Goal: Information Seeking & Learning: Learn about a topic

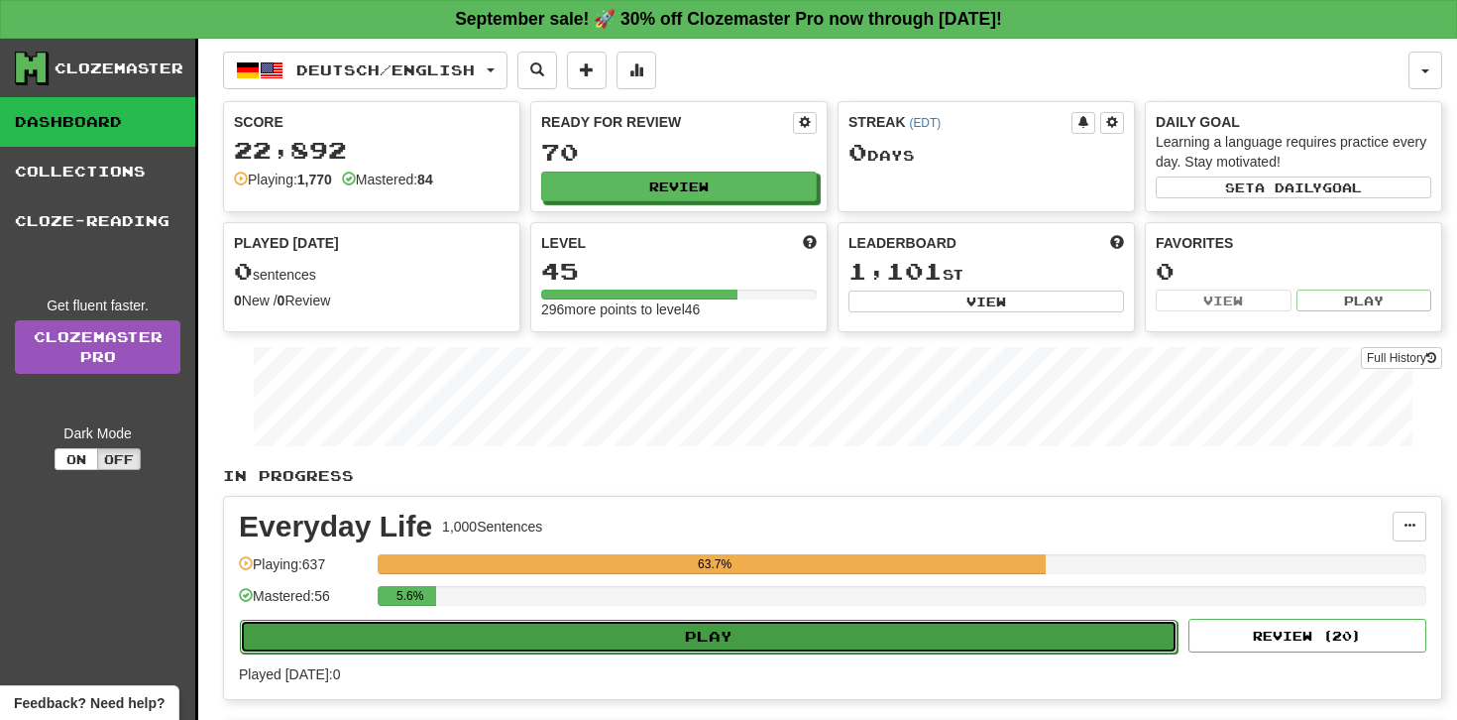
click at [602, 634] on button "Play" at bounding box center [709, 637] width 938 height 34
select select "**"
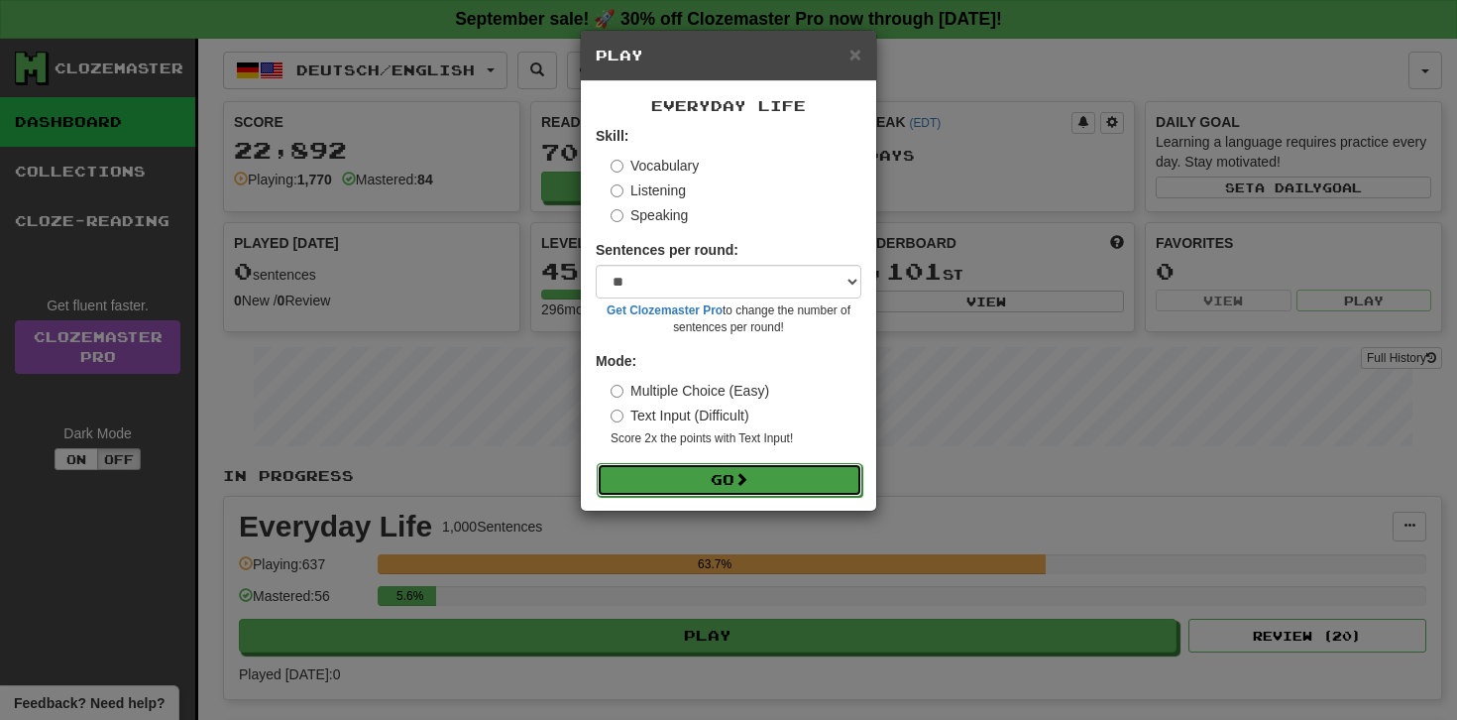
click at [632, 473] on button "Go" at bounding box center [730, 480] width 266 height 34
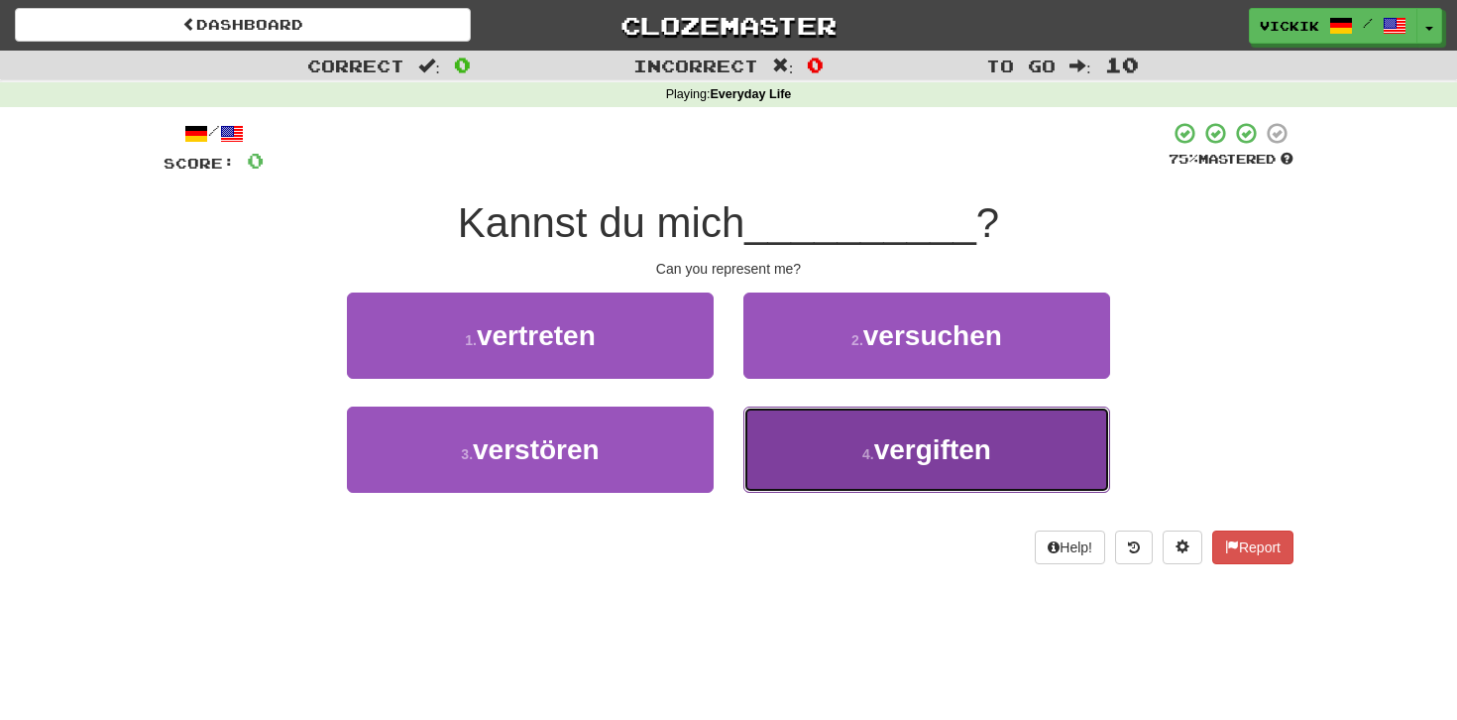
click at [855, 446] on button "4 . vergiften" at bounding box center [926, 449] width 367 height 86
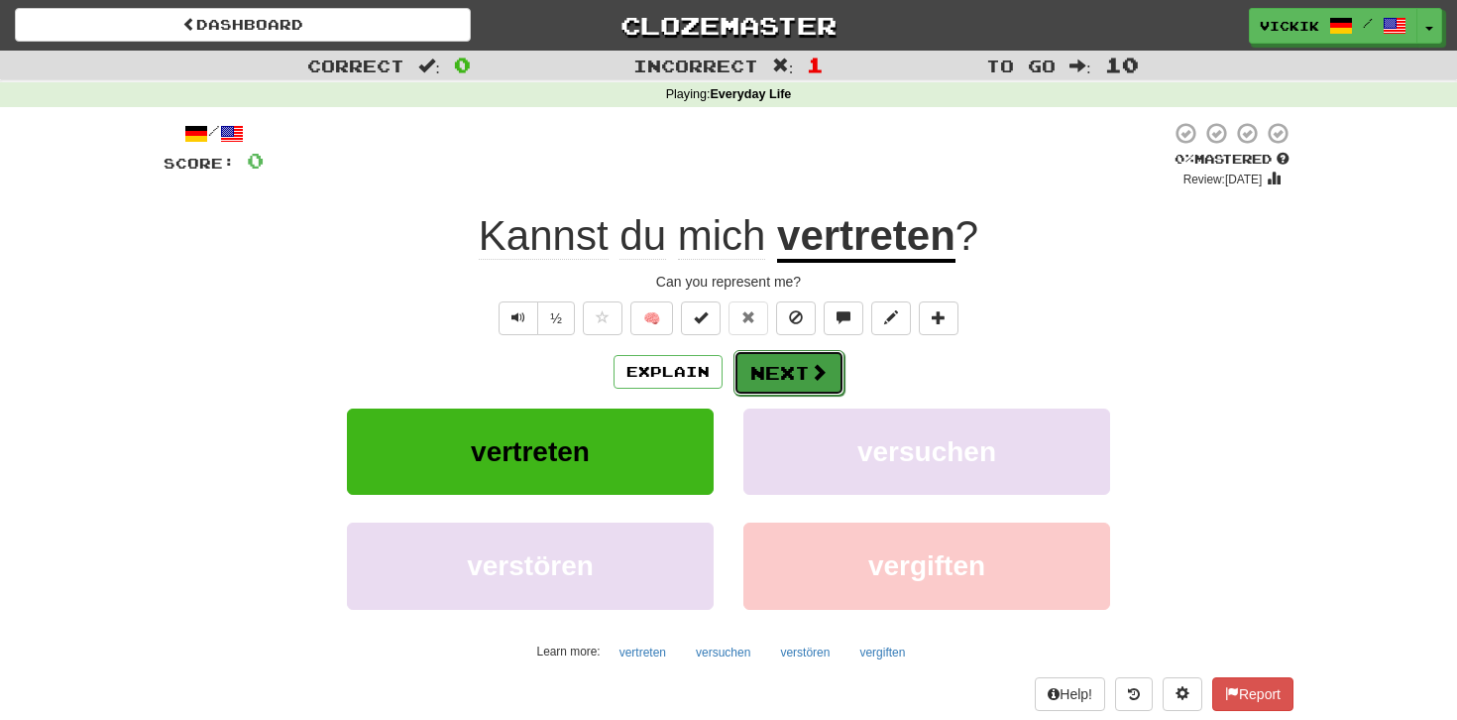
click at [794, 363] on button "Next" at bounding box center [789, 373] width 111 height 46
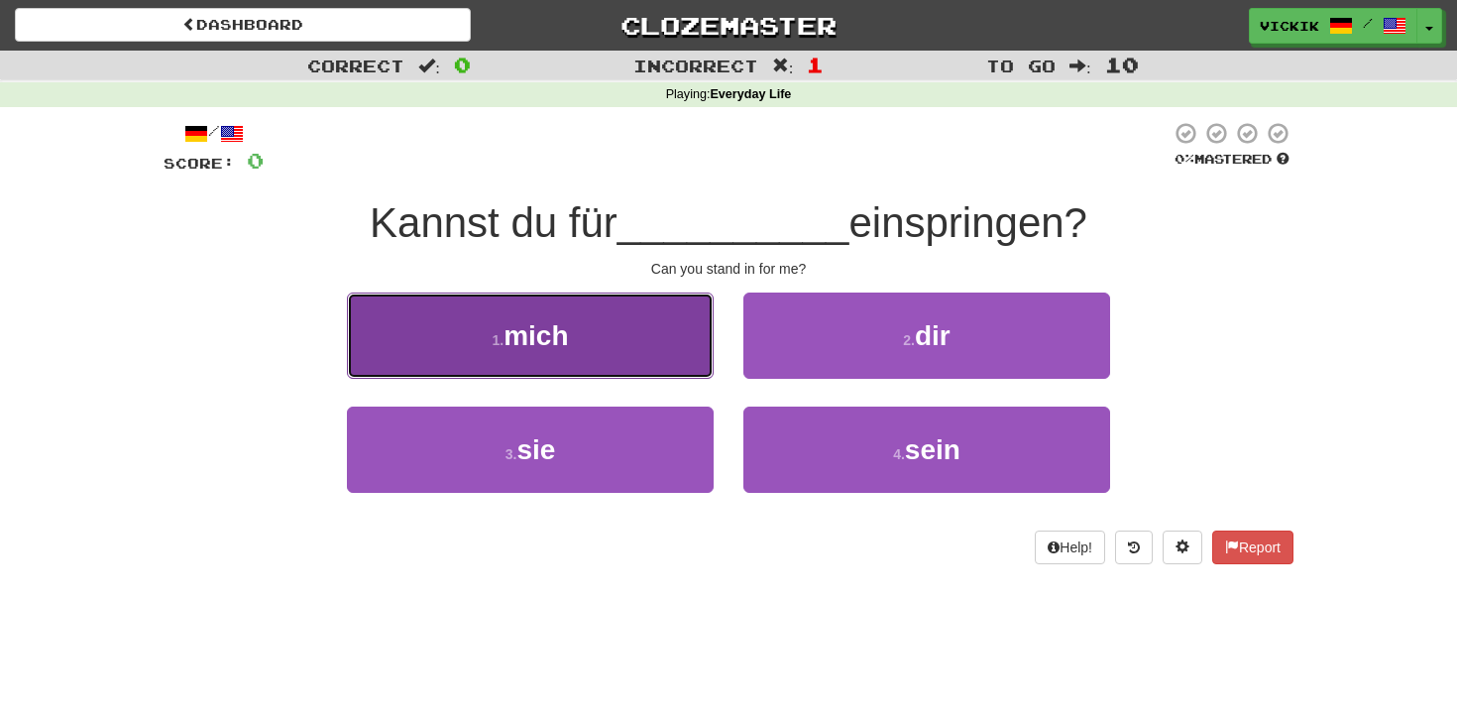
click at [659, 344] on button "1 . mich" at bounding box center [530, 335] width 367 height 86
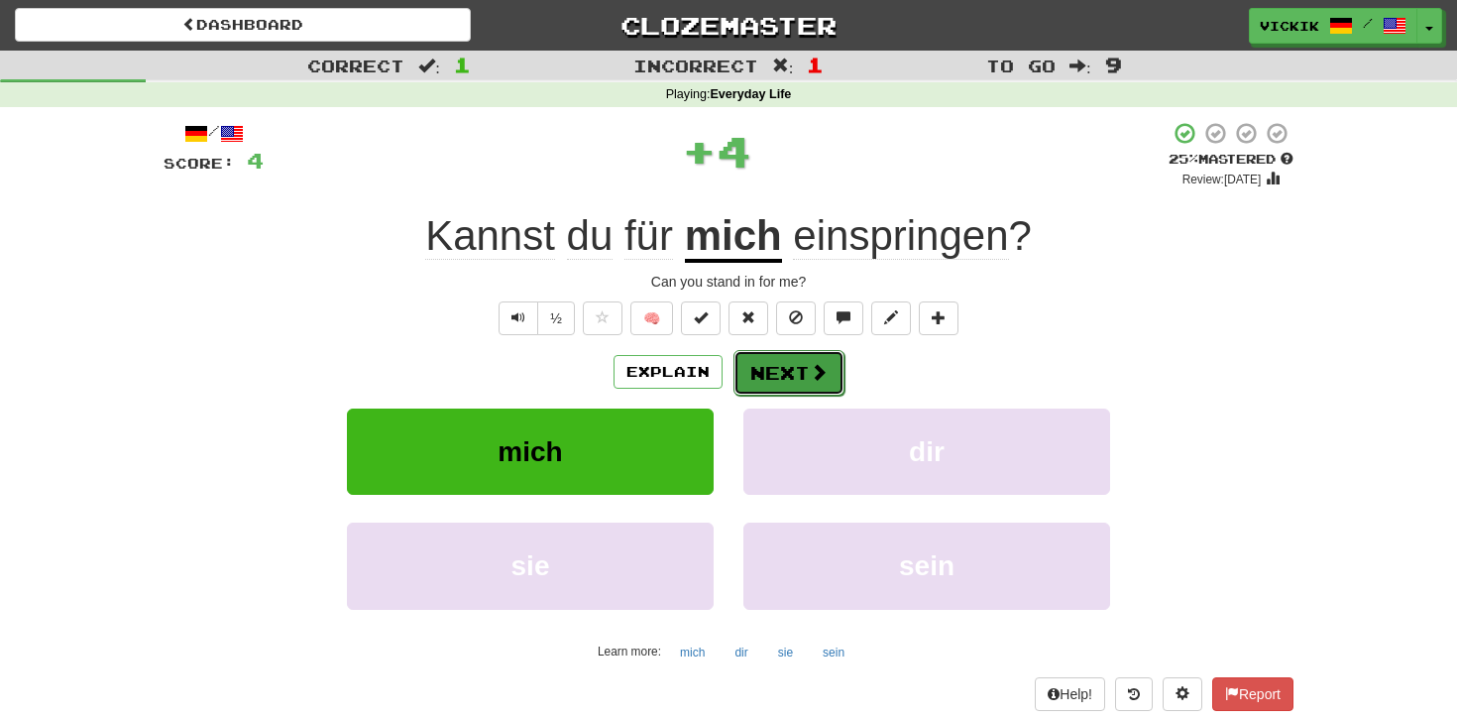
click at [791, 367] on button "Next" at bounding box center [789, 373] width 111 height 46
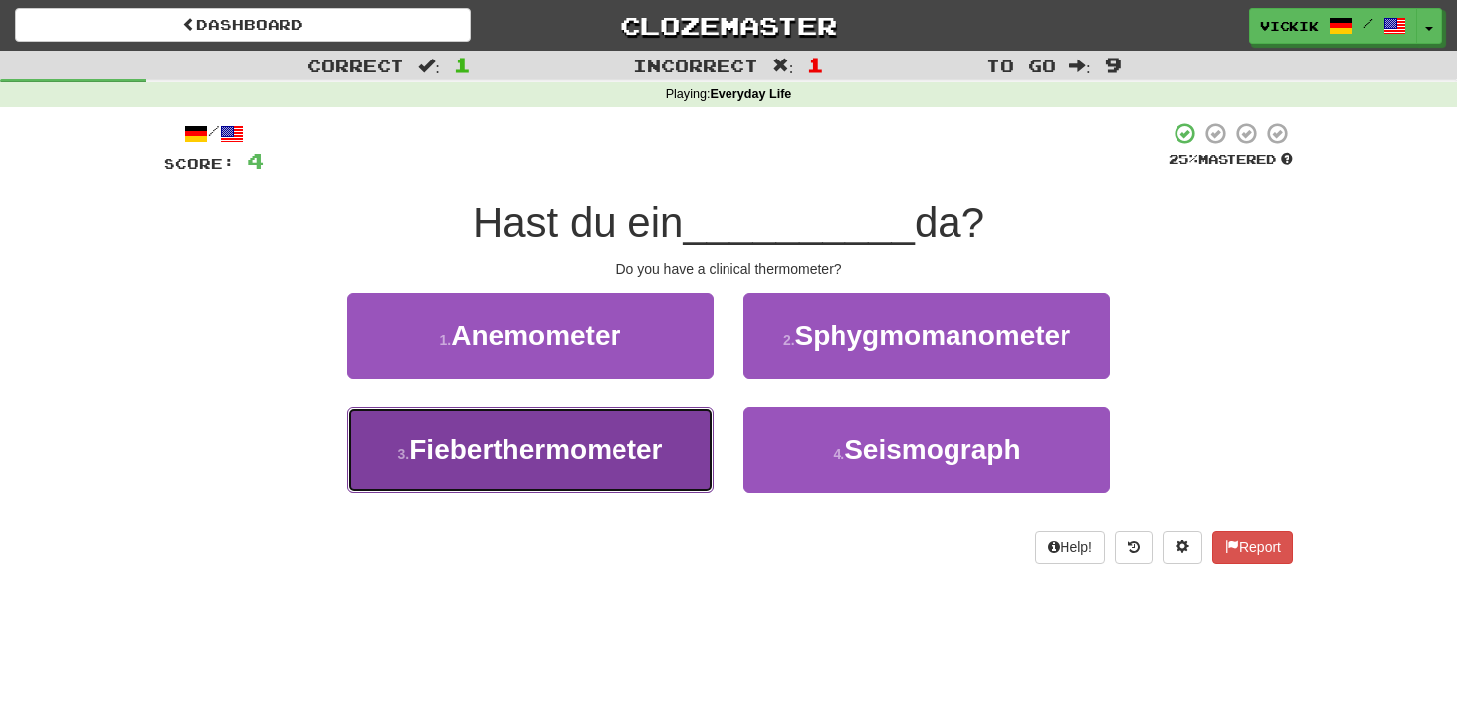
click at [672, 443] on button "3 . Fieberthermometer" at bounding box center [530, 449] width 367 height 86
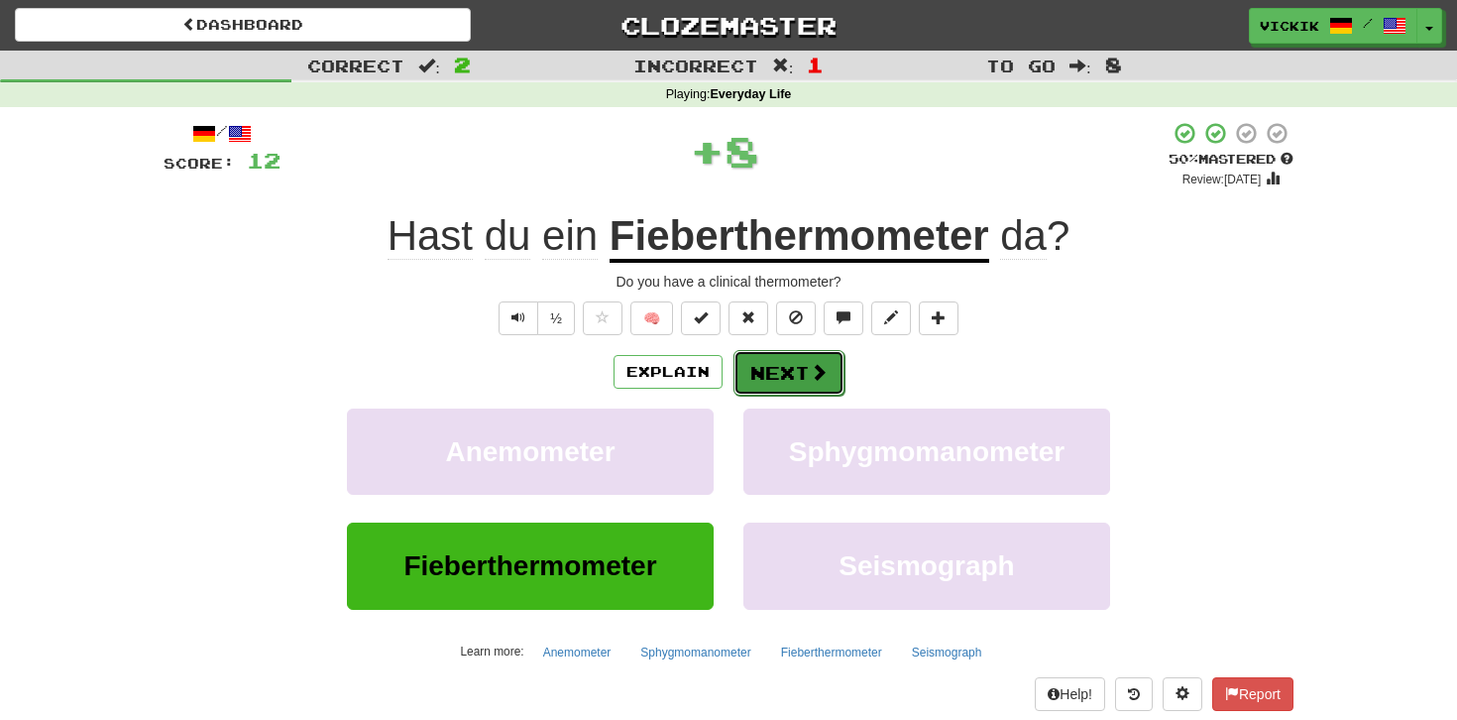
click at [818, 373] on span at bounding box center [819, 372] width 18 height 18
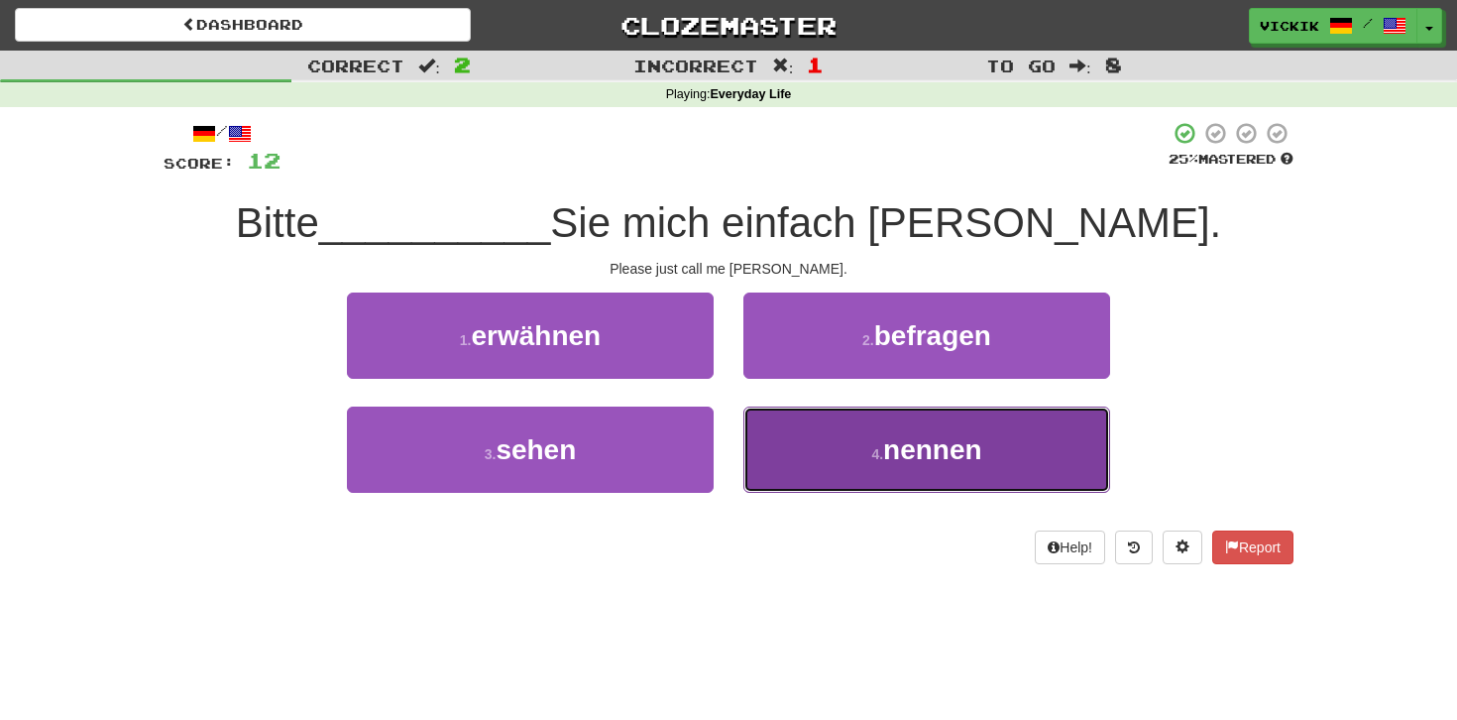
click at [839, 439] on button "4 . nennen" at bounding box center [926, 449] width 367 height 86
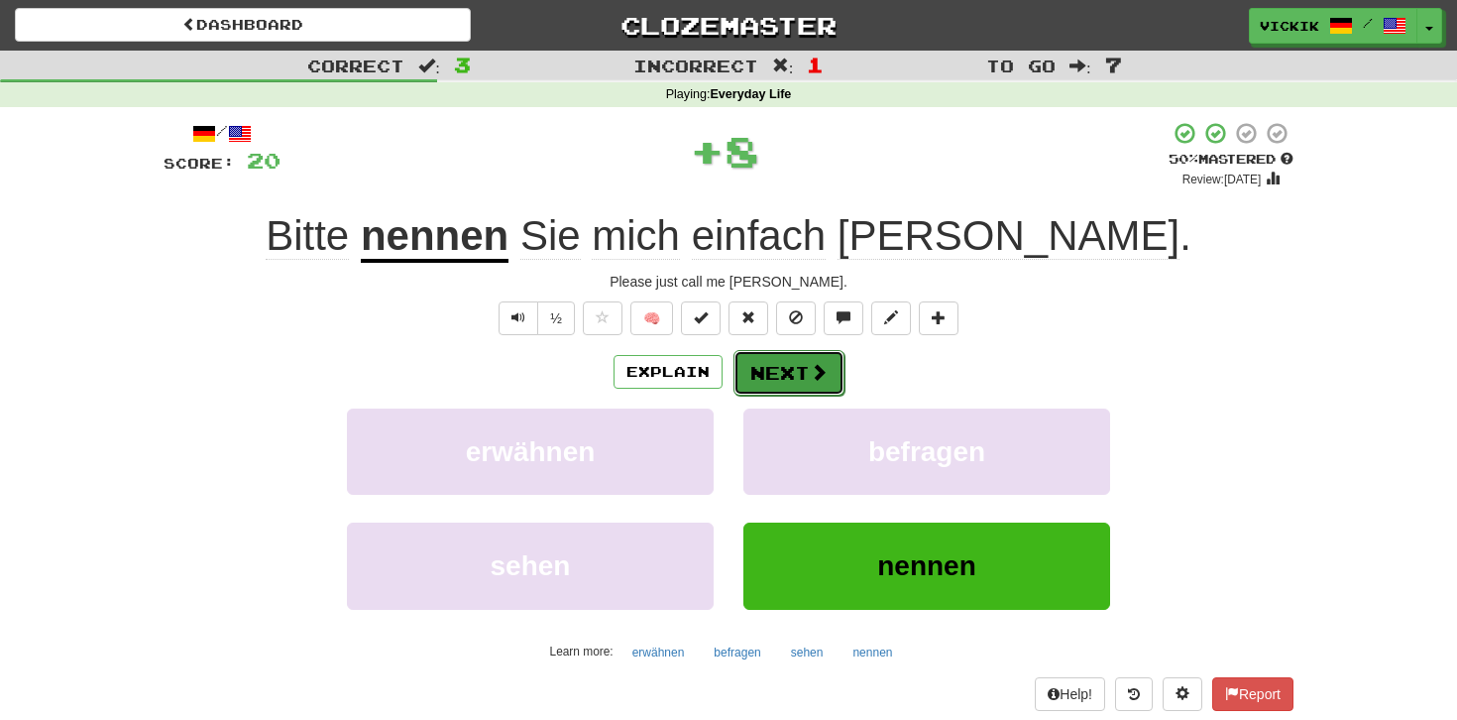
click at [784, 366] on button "Next" at bounding box center [789, 373] width 111 height 46
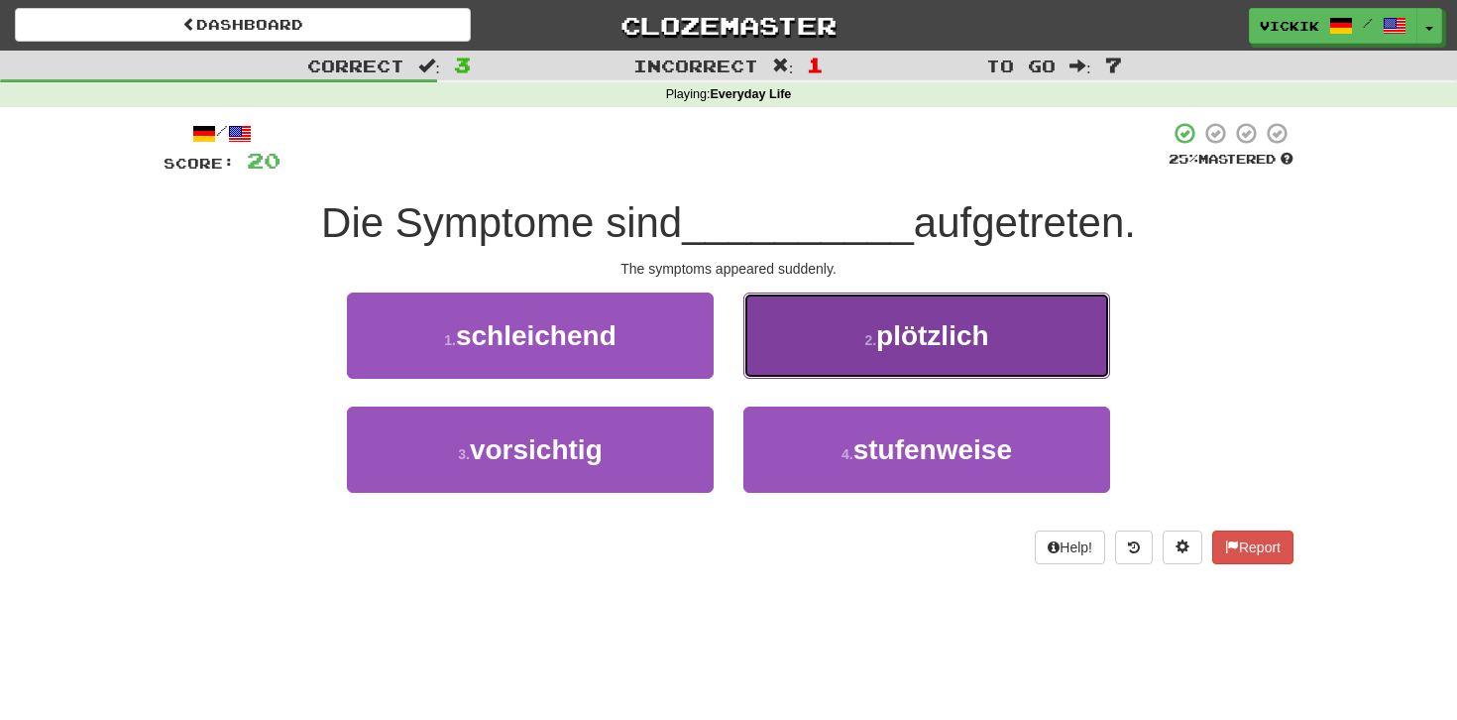
click at [845, 332] on button "2 . plötzlich" at bounding box center [926, 335] width 367 height 86
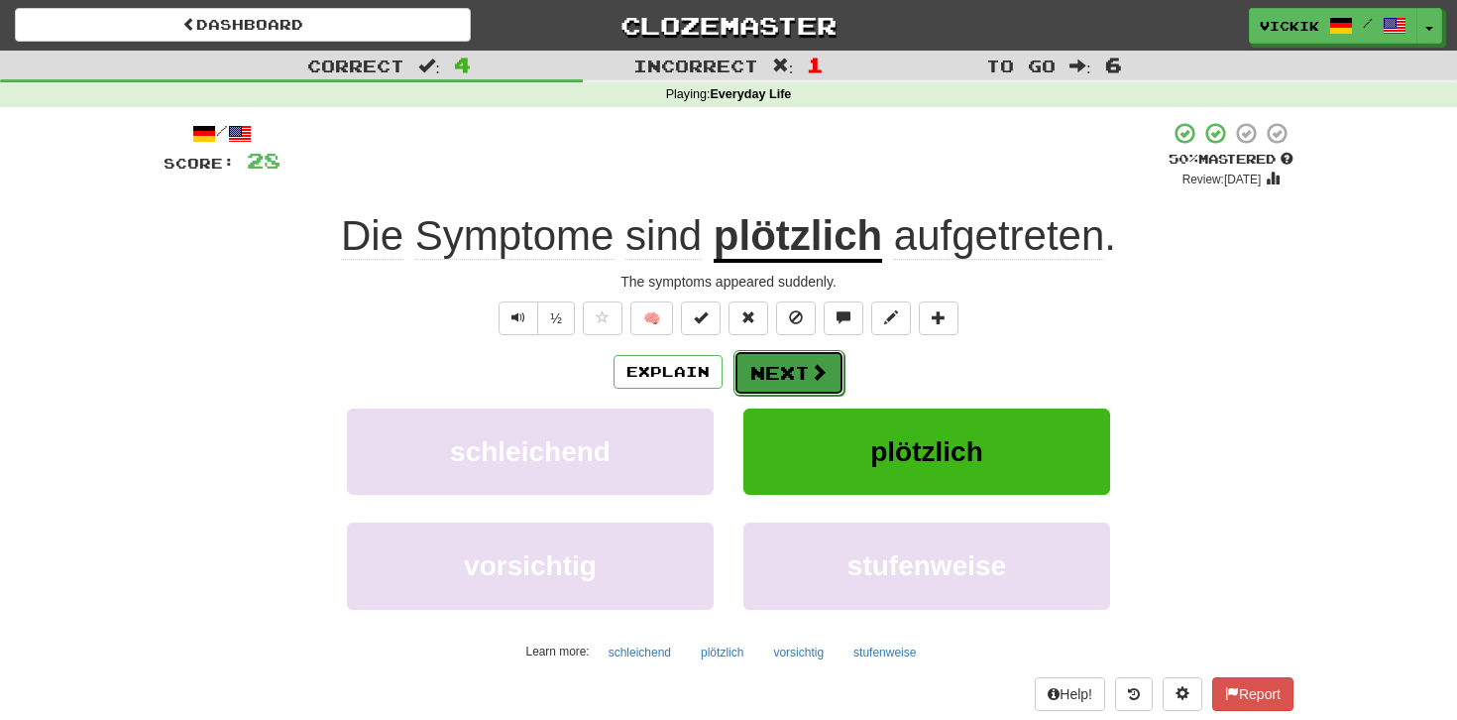
click at [795, 366] on button "Next" at bounding box center [789, 373] width 111 height 46
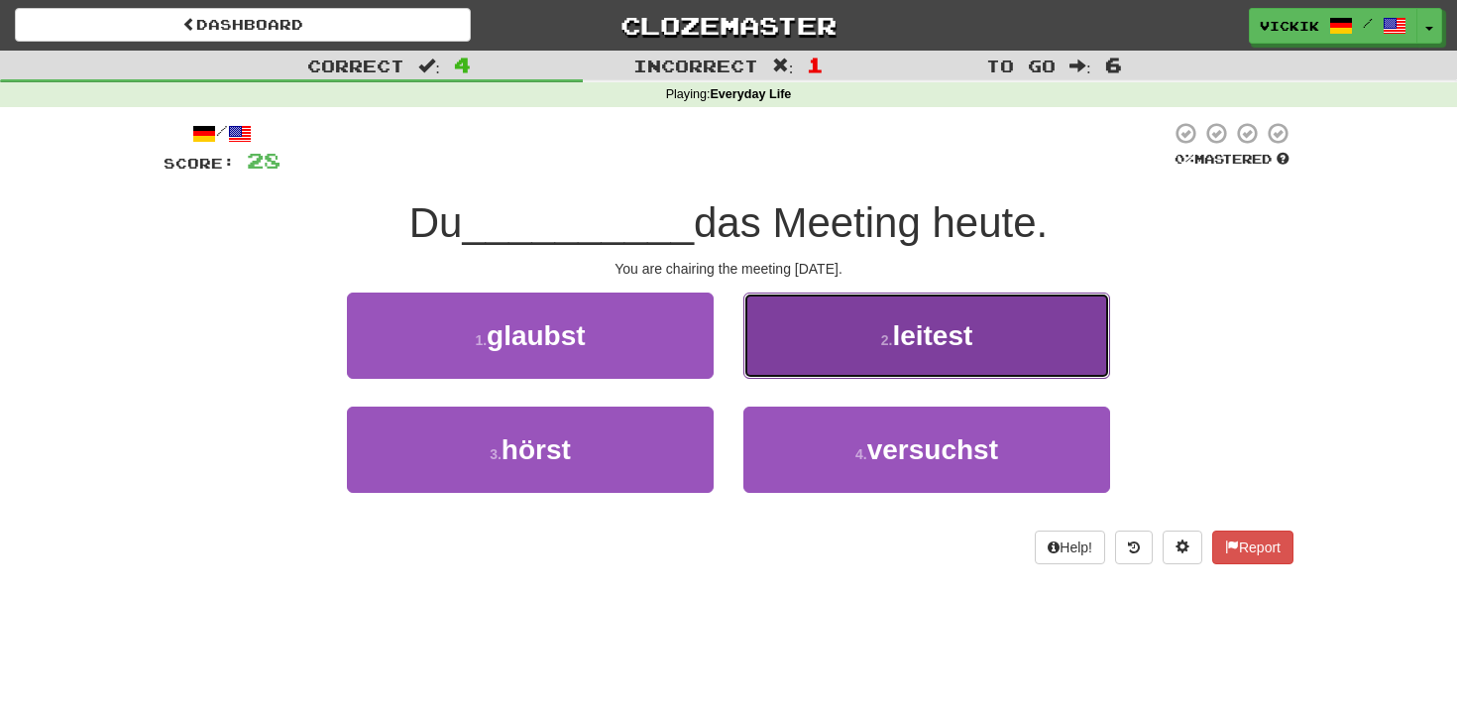
click at [855, 336] on button "2 . leitest" at bounding box center [926, 335] width 367 height 86
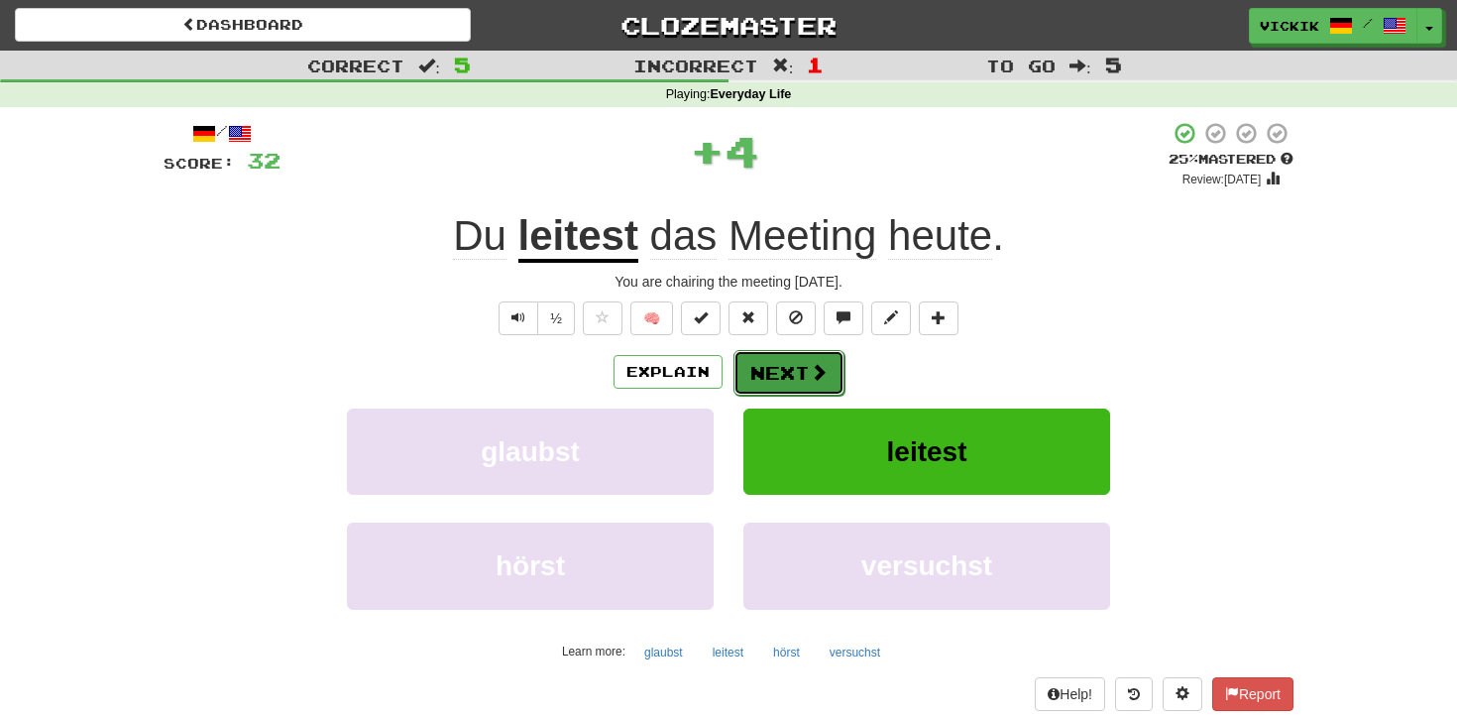
click at [793, 367] on button "Next" at bounding box center [789, 373] width 111 height 46
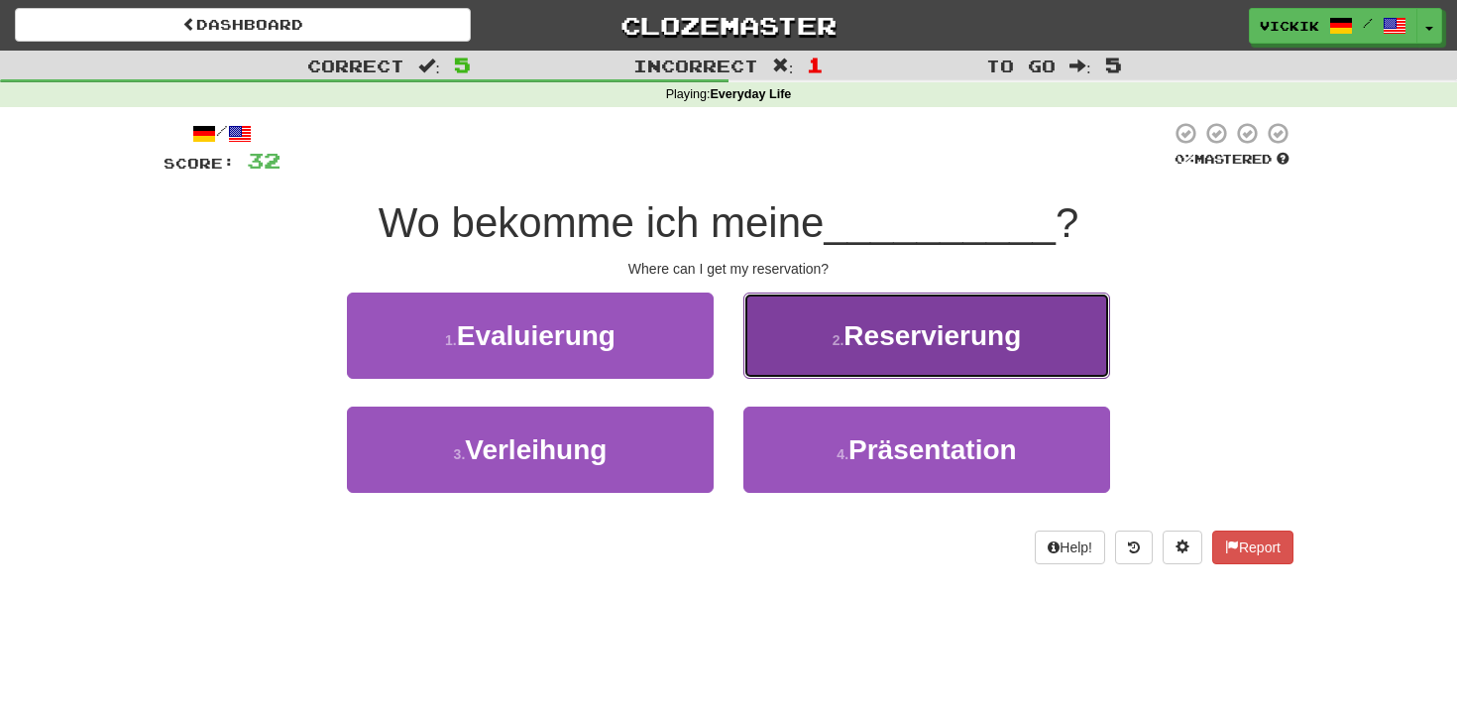
click at [831, 349] on button "2 . Reservierung" at bounding box center [926, 335] width 367 height 86
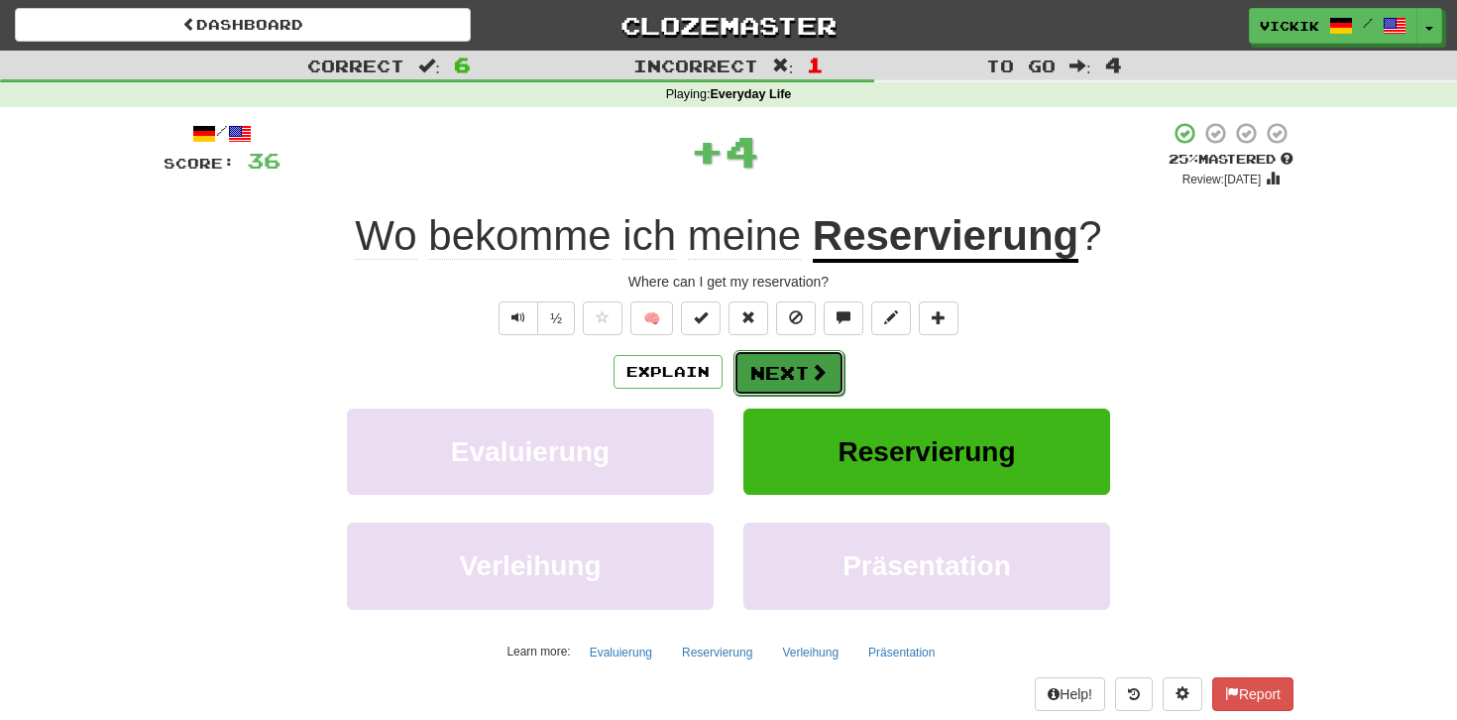
click at [792, 370] on button "Next" at bounding box center [789, 373] width 111 height 46
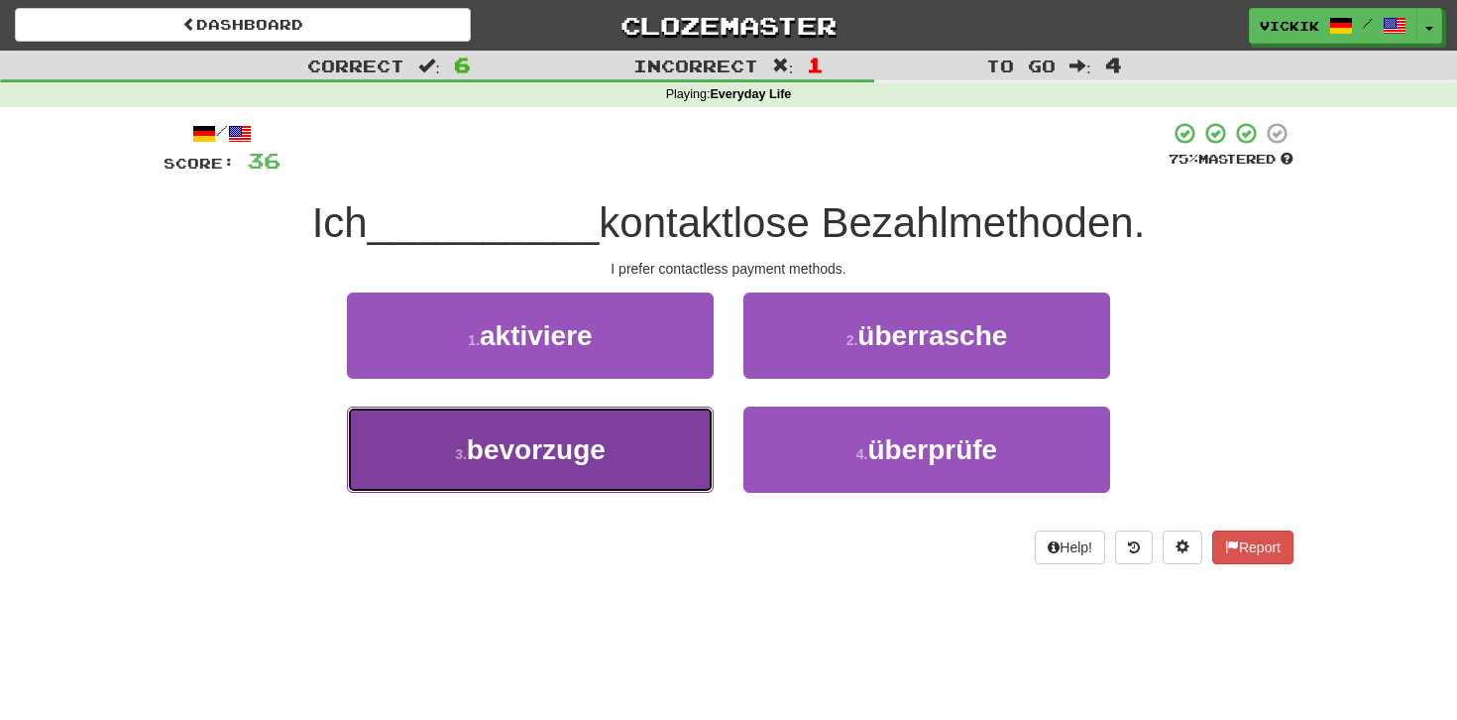
click at [681, 446] on button "3 . bevorzuge" at bounding box center [530, 449] width 367 height 86
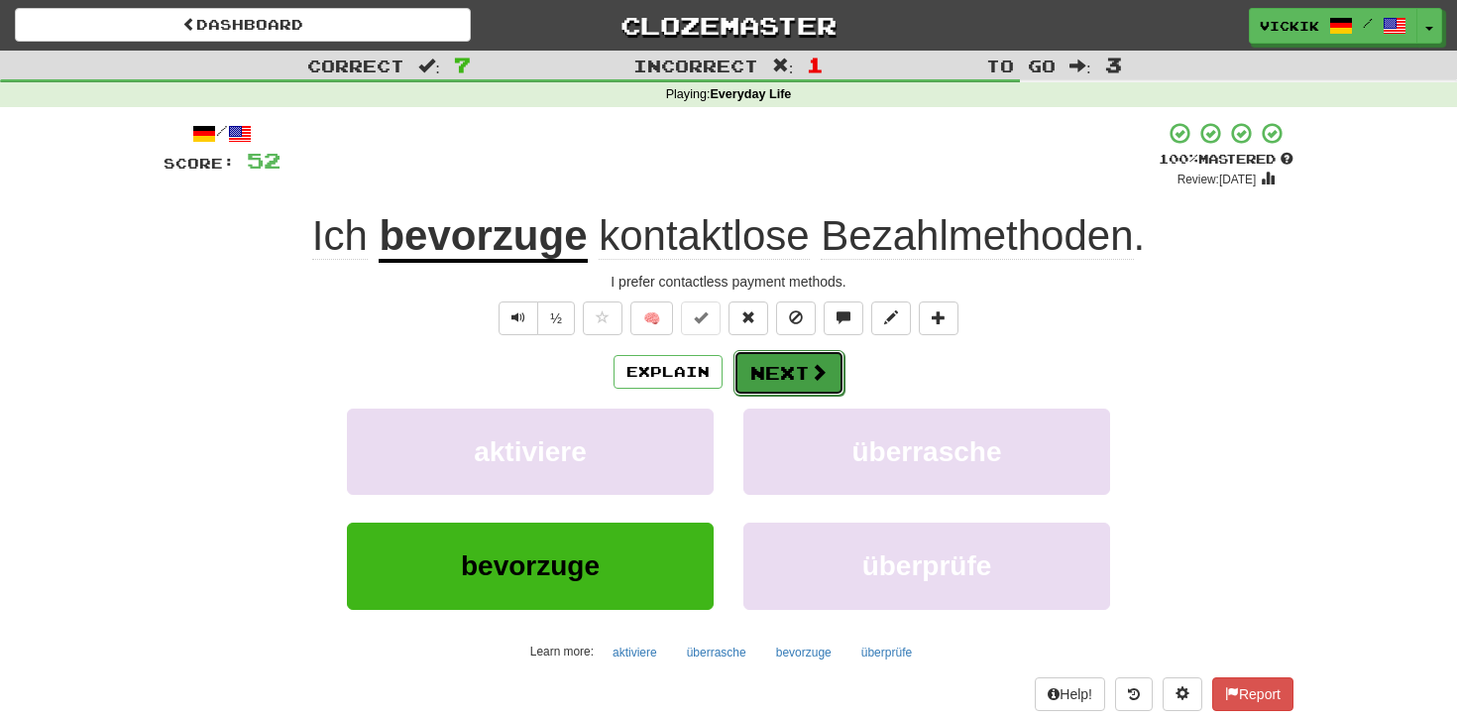
click at [775, 372] on button "Next" at bounding box center [789, 373] width 111 height 46
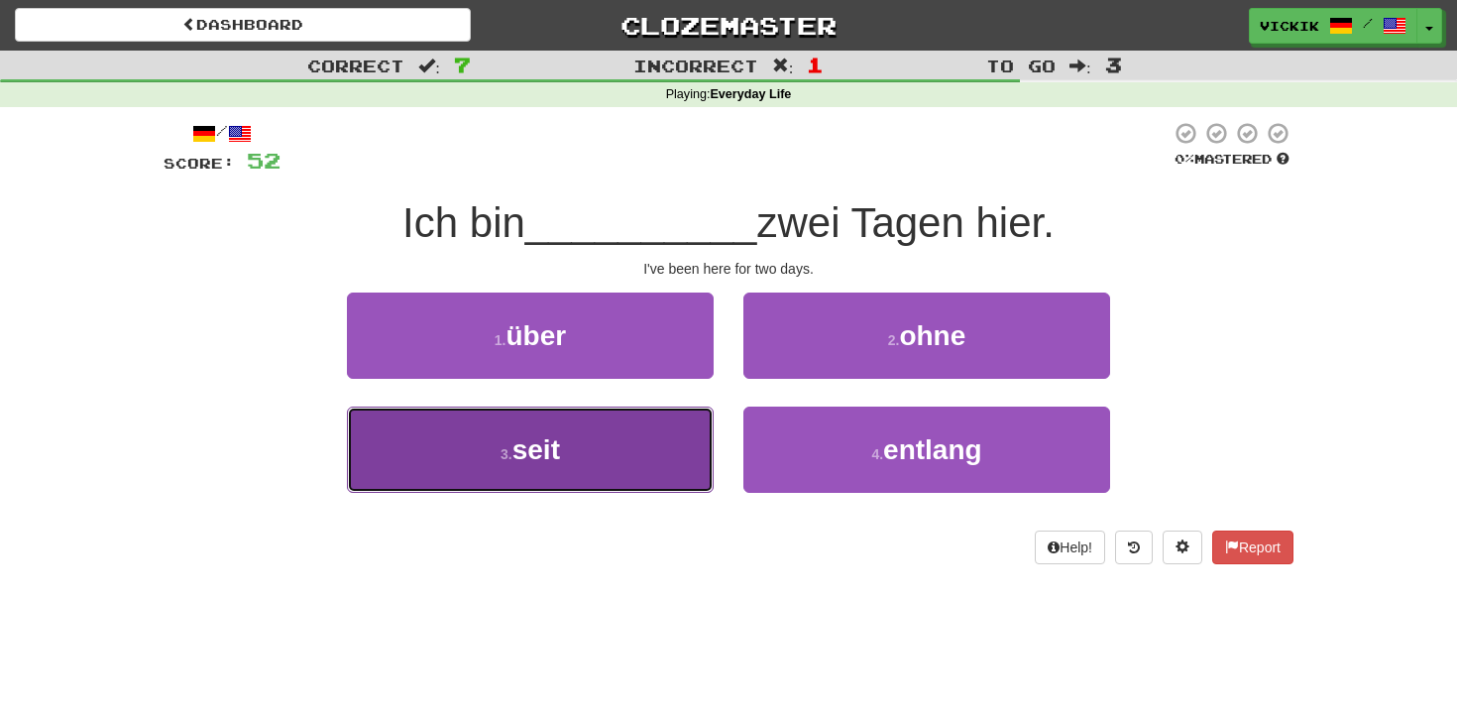
click at [580, 455] on button "3 . seit" at bounding box center [530, 449] width 367 height 86
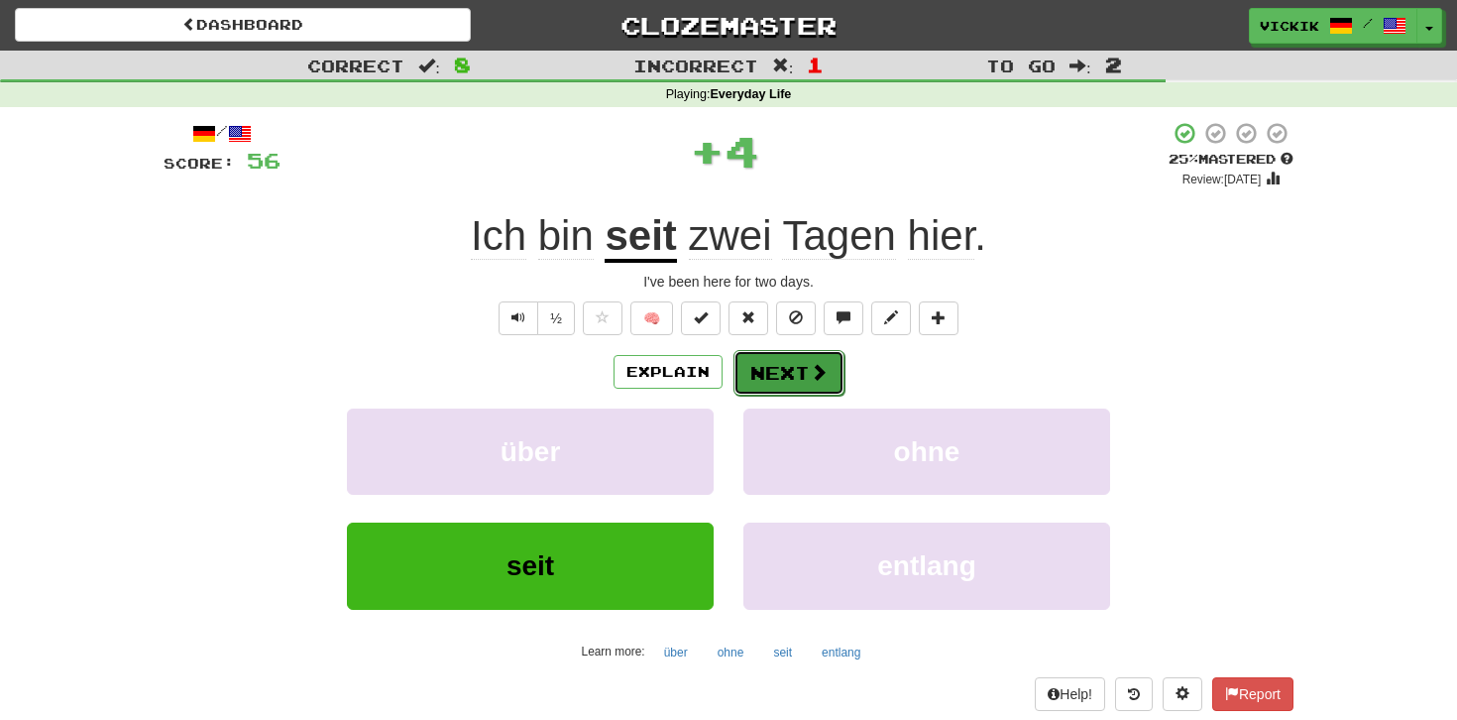
click at [787, 379] on button "Next" at bounding box center [789, 373] width 111 height 46
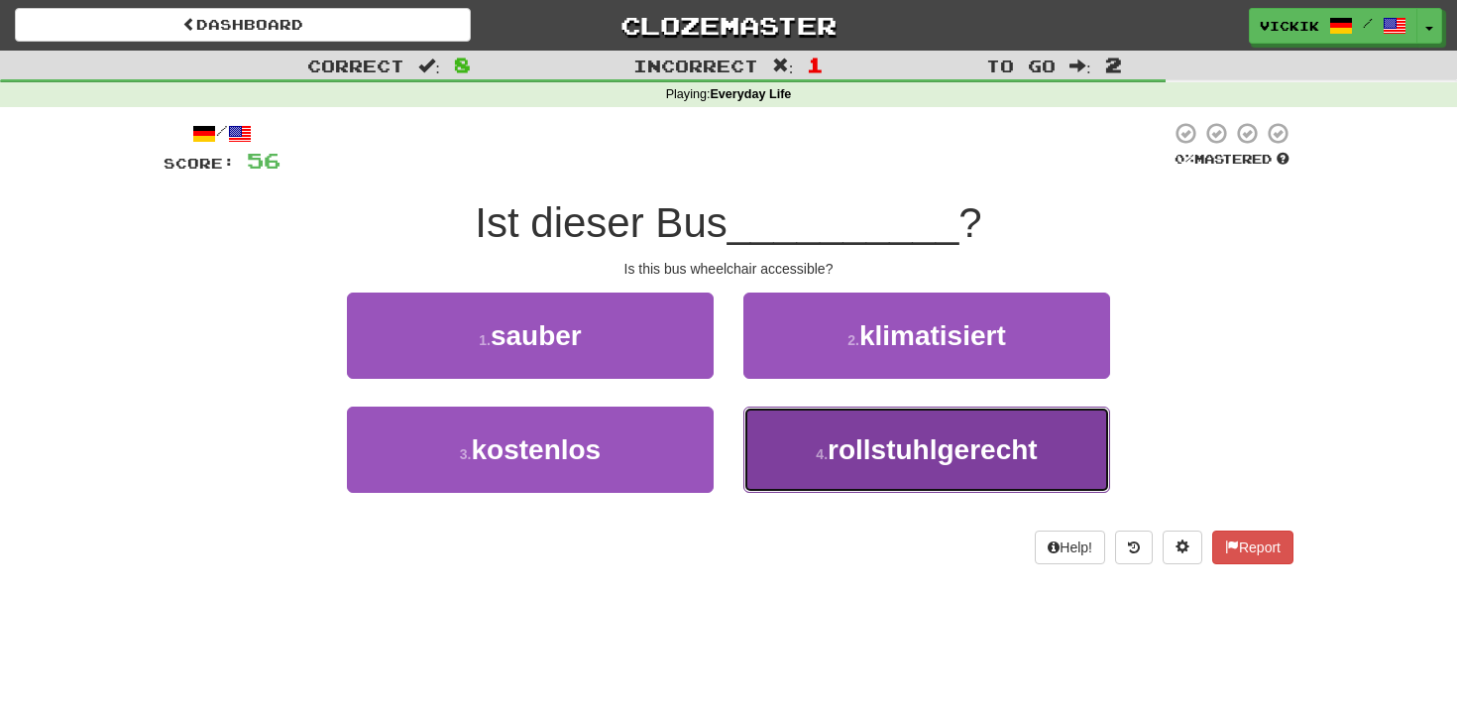
click at [884, 464] on span "rollstuhlgerecht" at bounding box center [933, 449] width 210 height 31
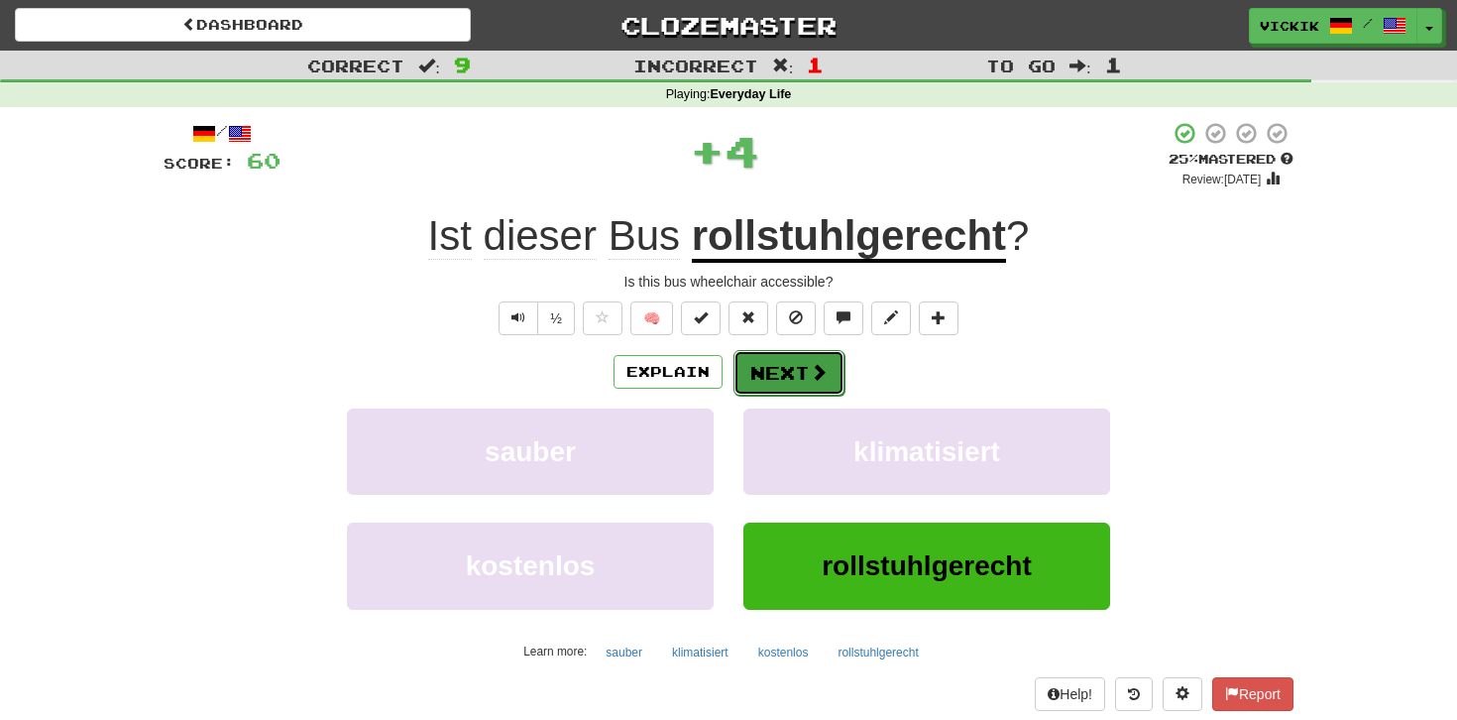
click at [800, 372] on button "Next" at bounding box center [789, 373] width 111 height 46
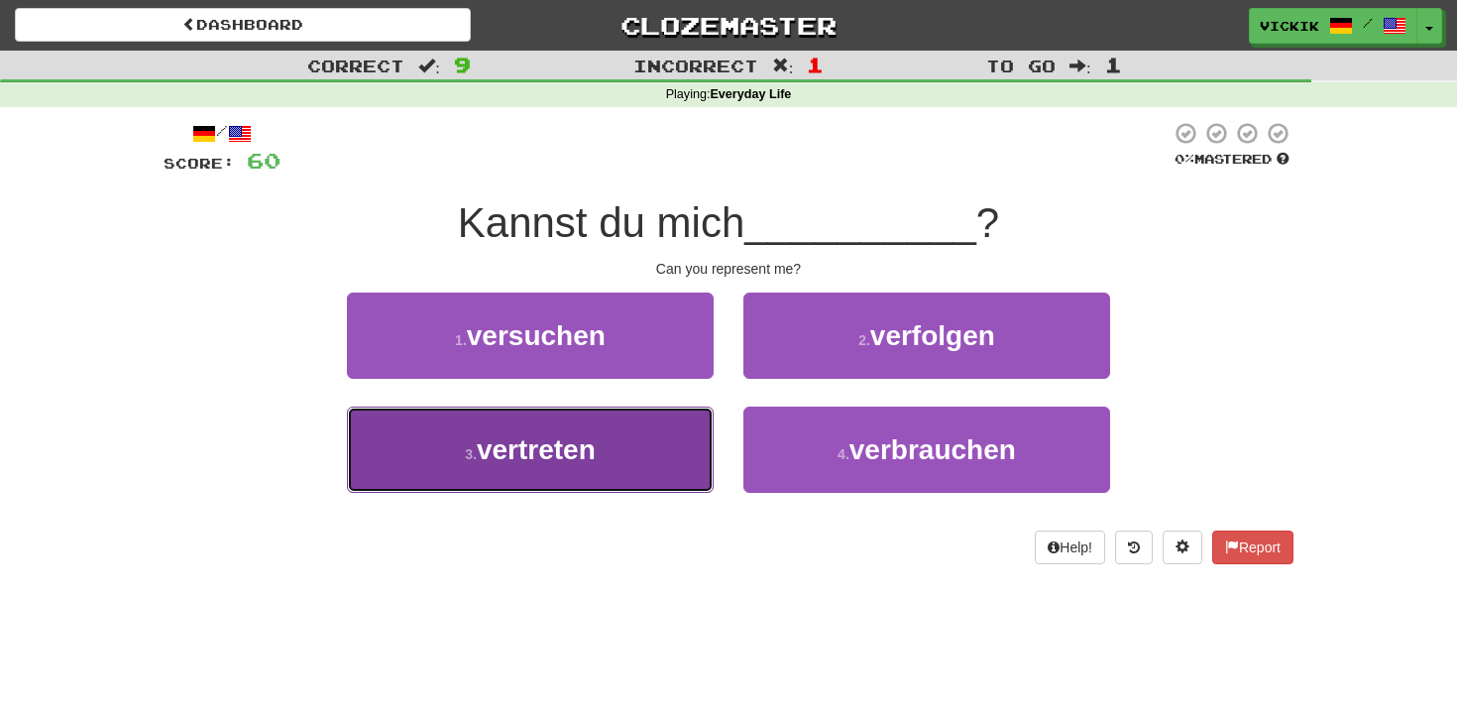
click at [619, 446] on button "3 . vertreten" at bounding box center [530, 449] width 367 height 86
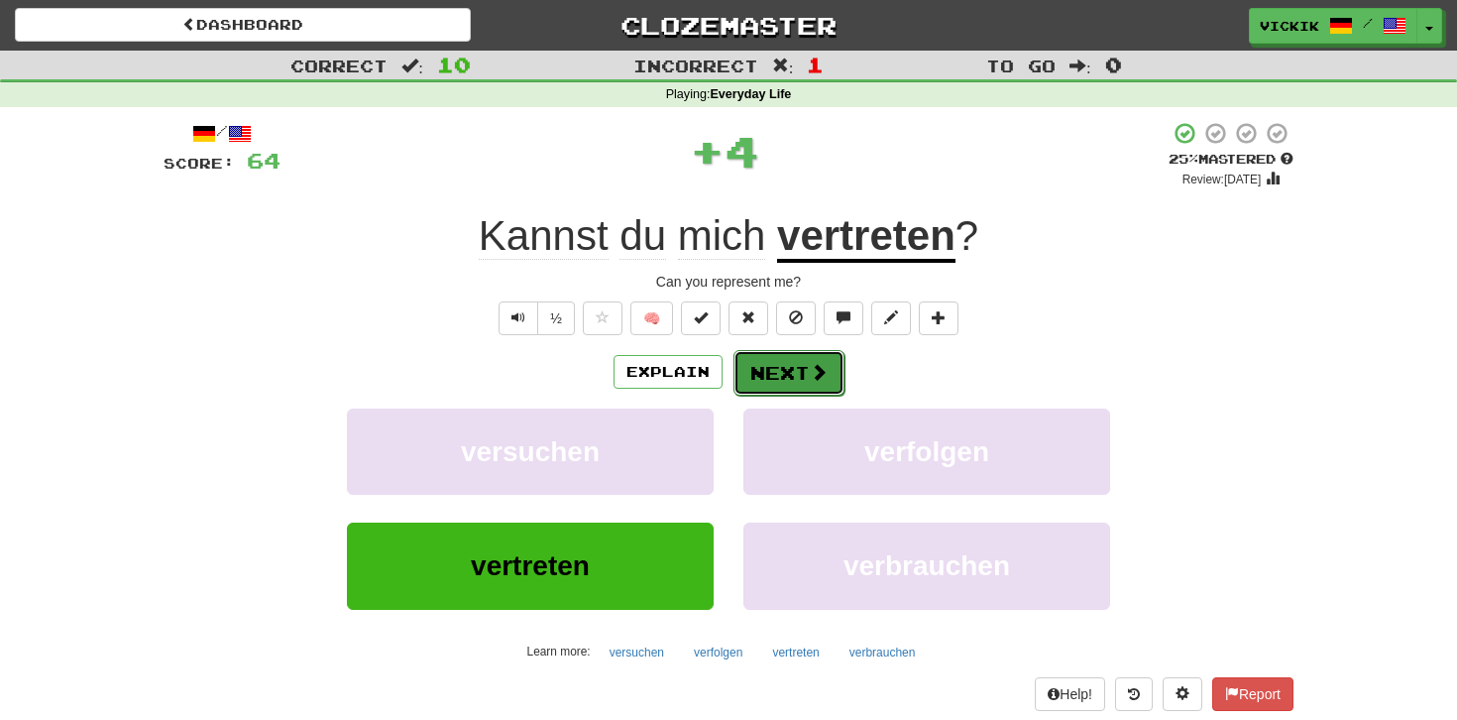
click at [817, 369] on span at bounding box center [819, 372] width 18 height 18
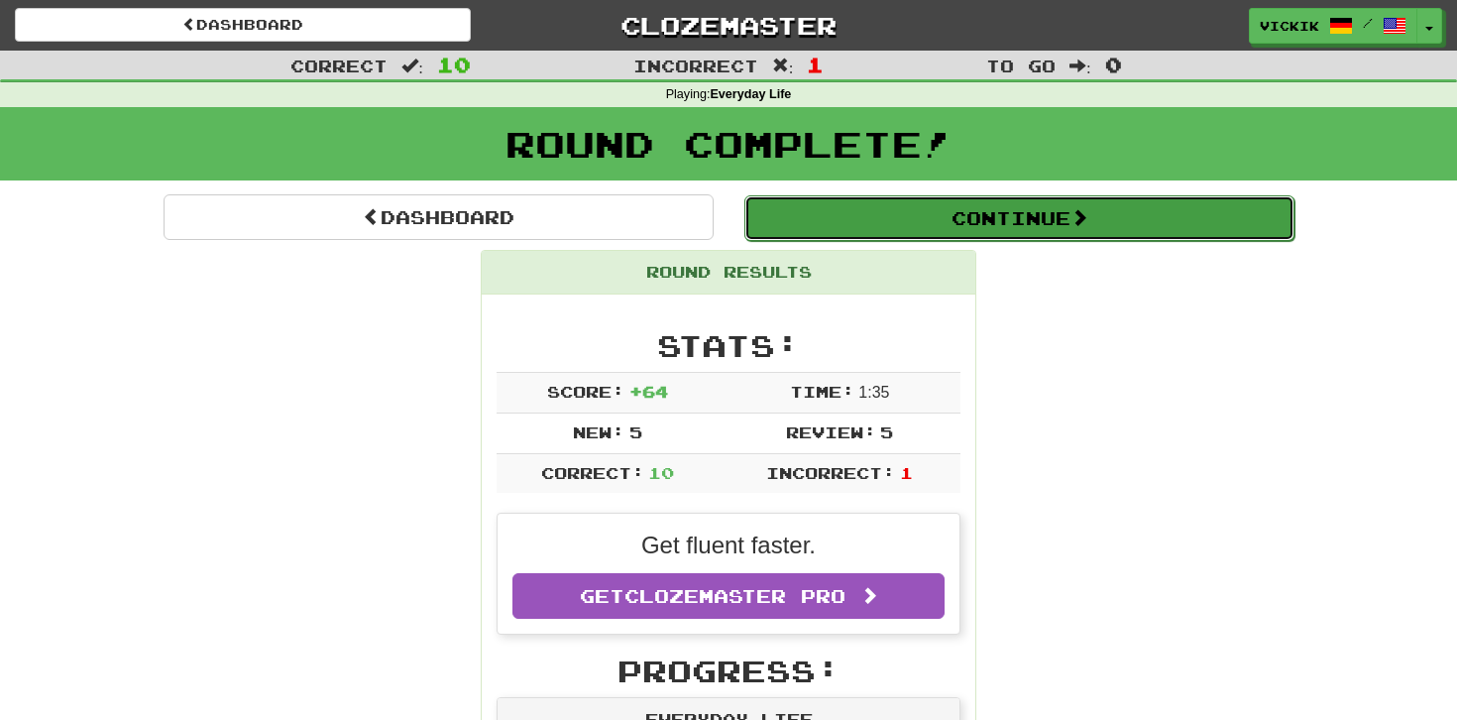
click at [881, 197] on button "Continue" at bounding box center [1019, 218] width 550 height 46
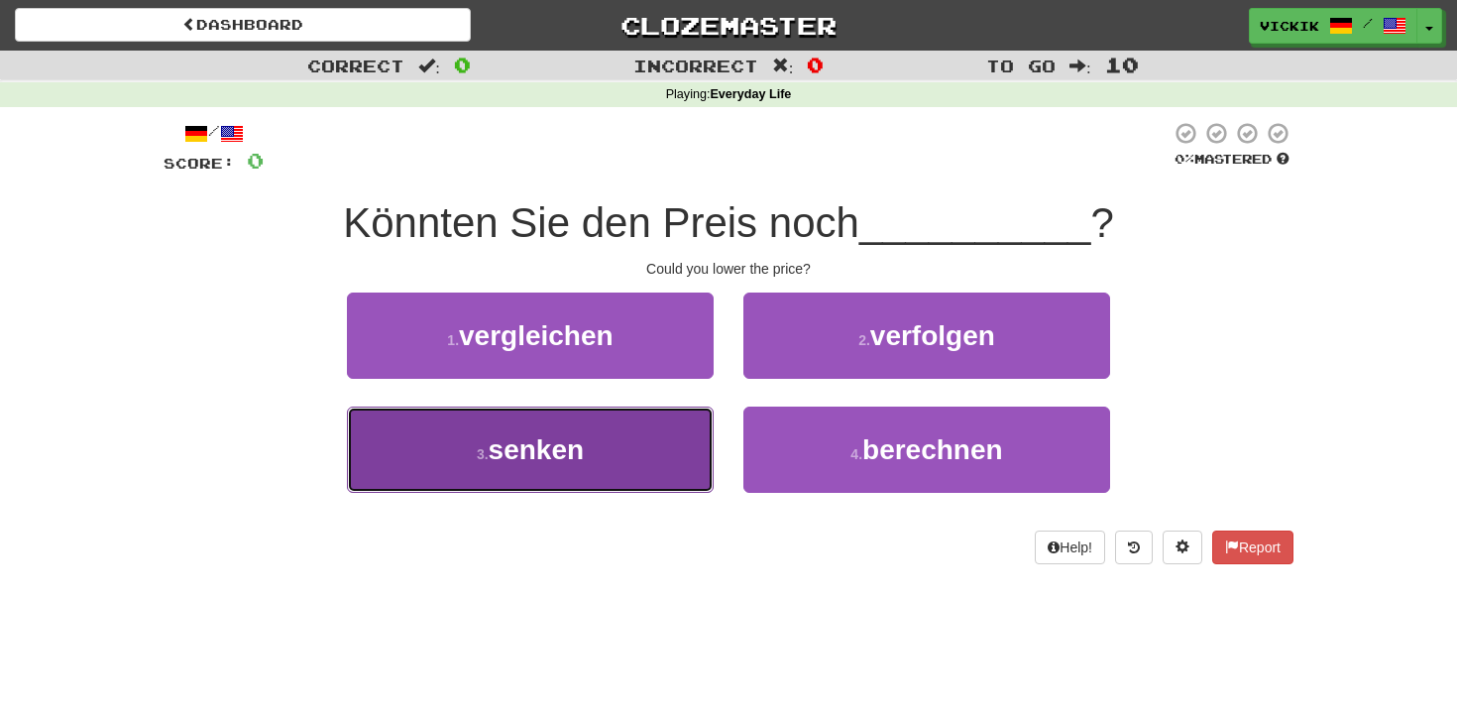
click at [628, 467] on button "3 . senken" at bounding box center [530, 449] width 367 height 86
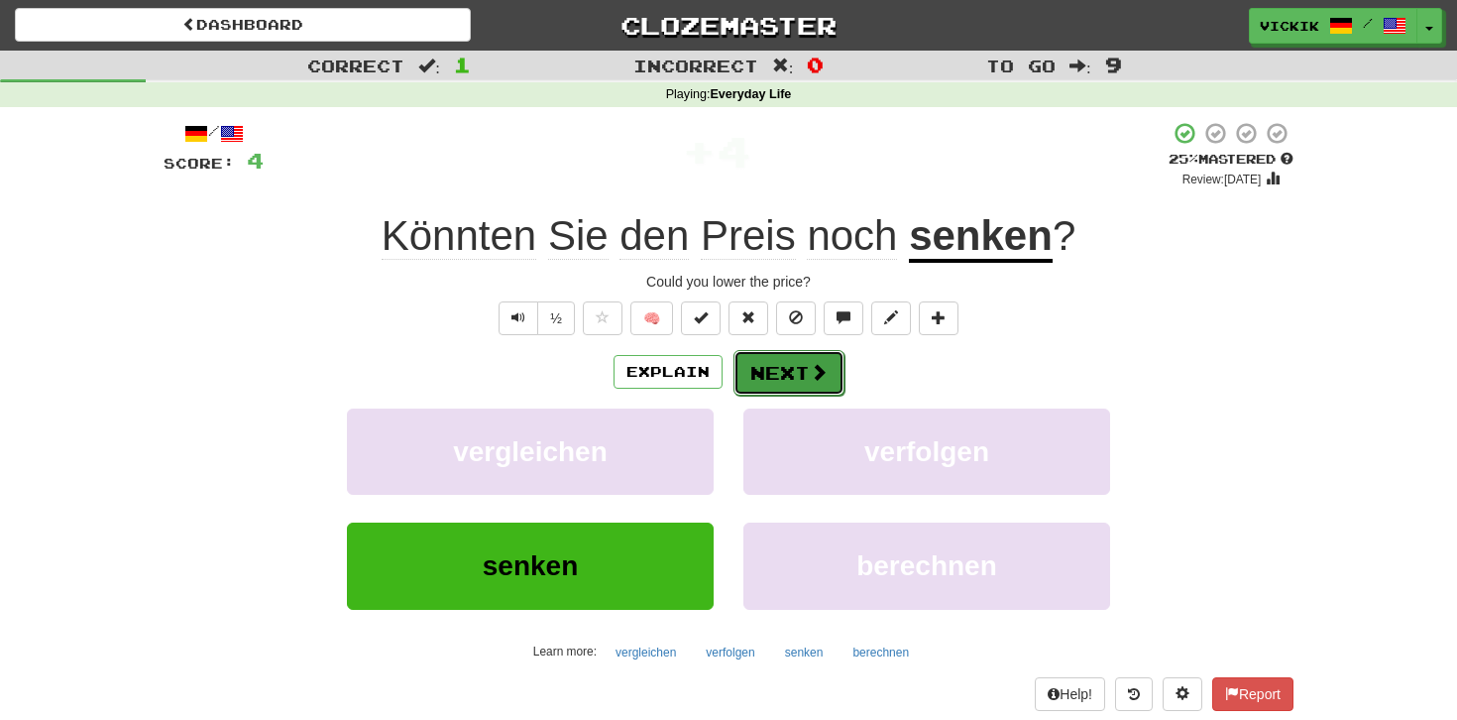
click at [788, 377] on button "Next" at bounding box center [789, 373] width 111 height 46
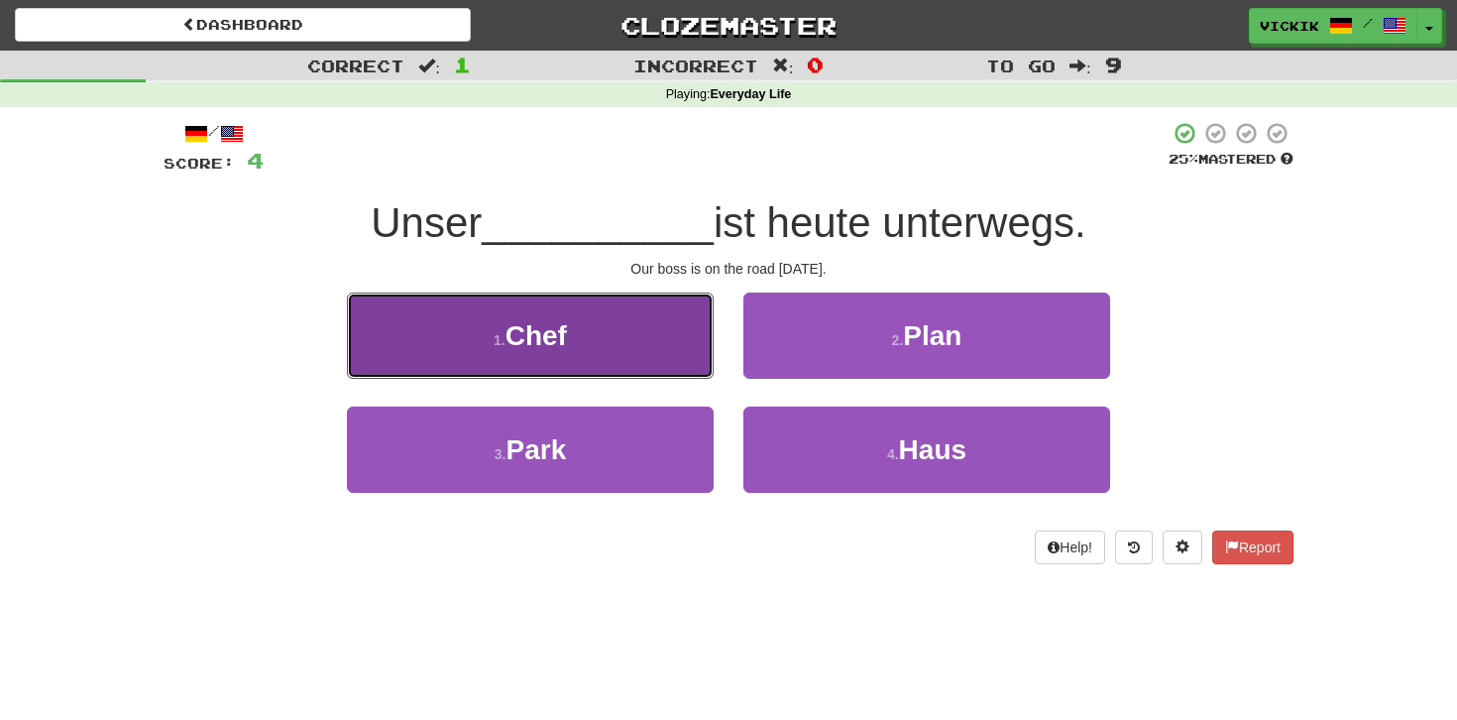
click at [682, 333] on button "1 . Chef" at bounding box center [530, 335] width 367 height 86
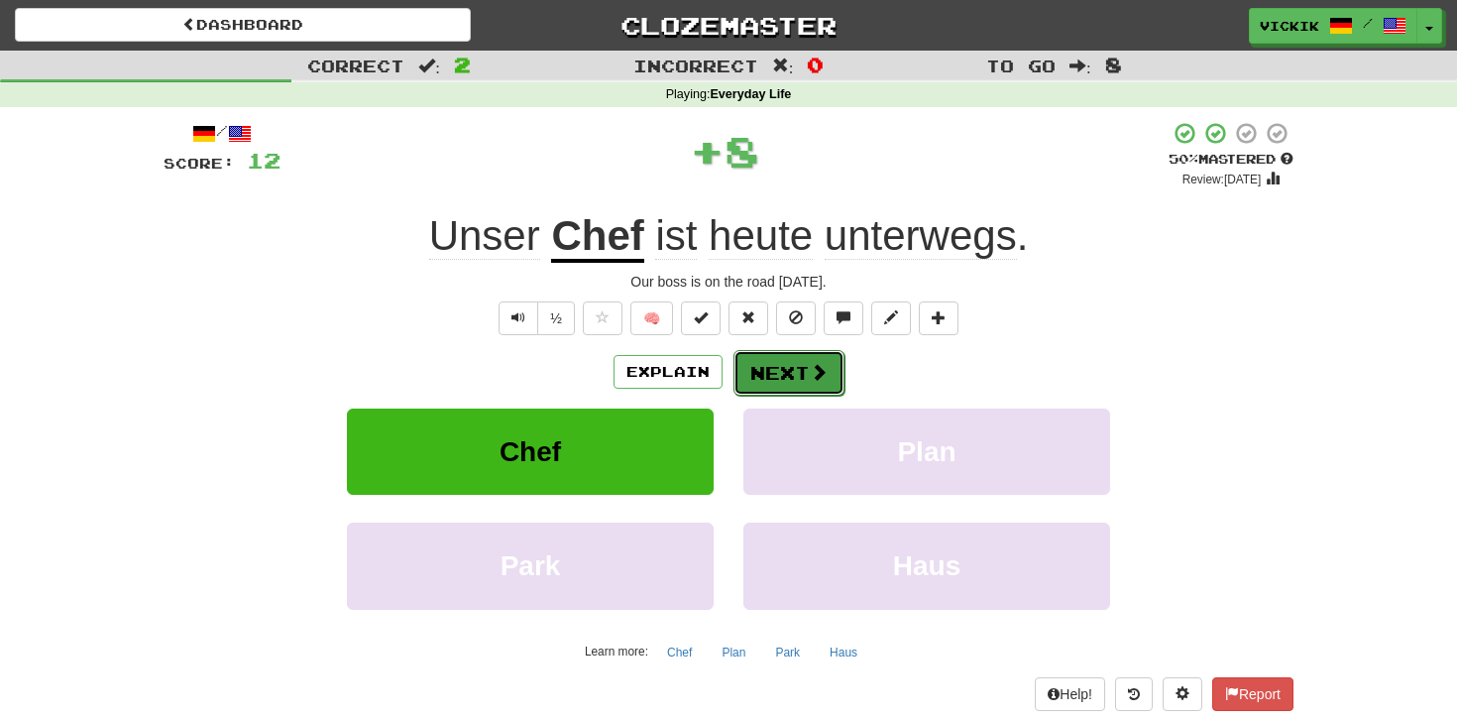
click at [798, 375] on button "Next" at bounding box center [789, 373] width 111 height 46
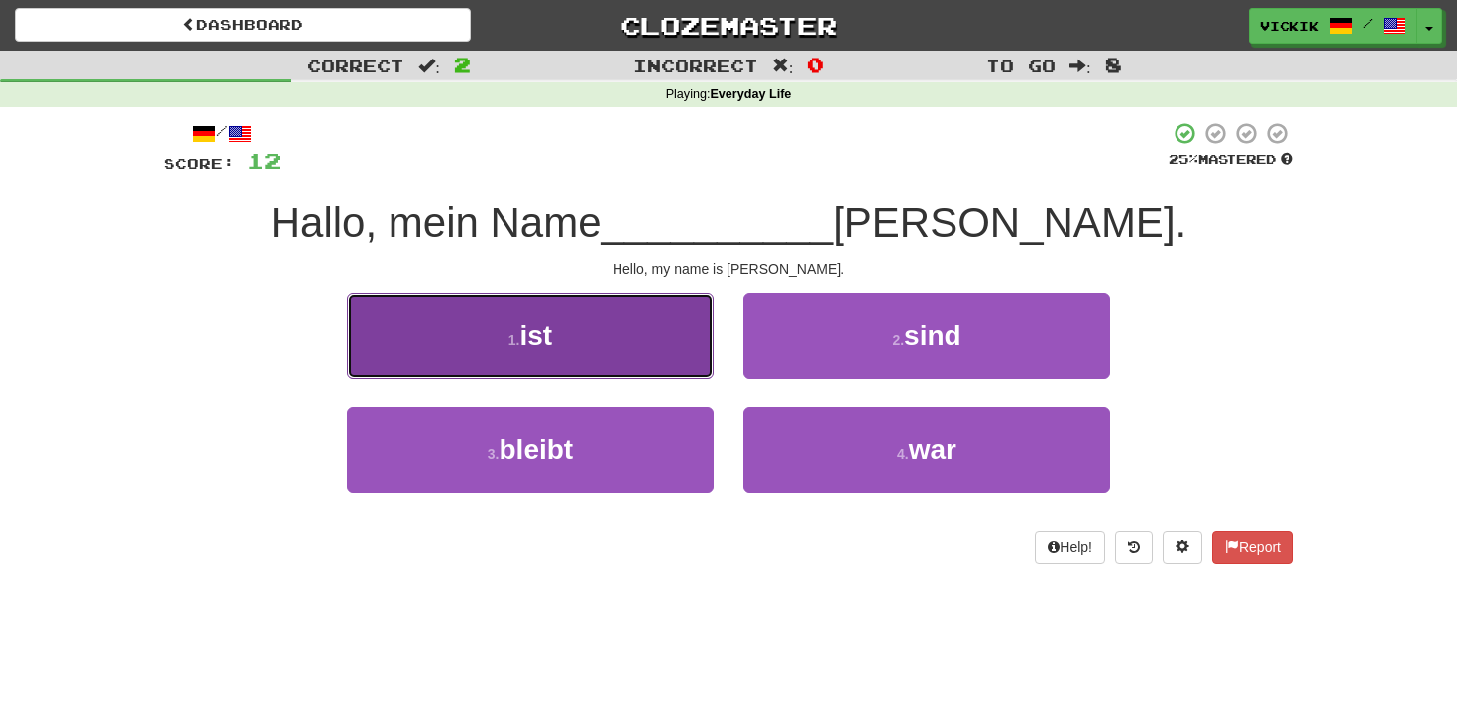
click at [641, 319] on button "1 . ist" at bounding box center [530, 335] width 367 height 86
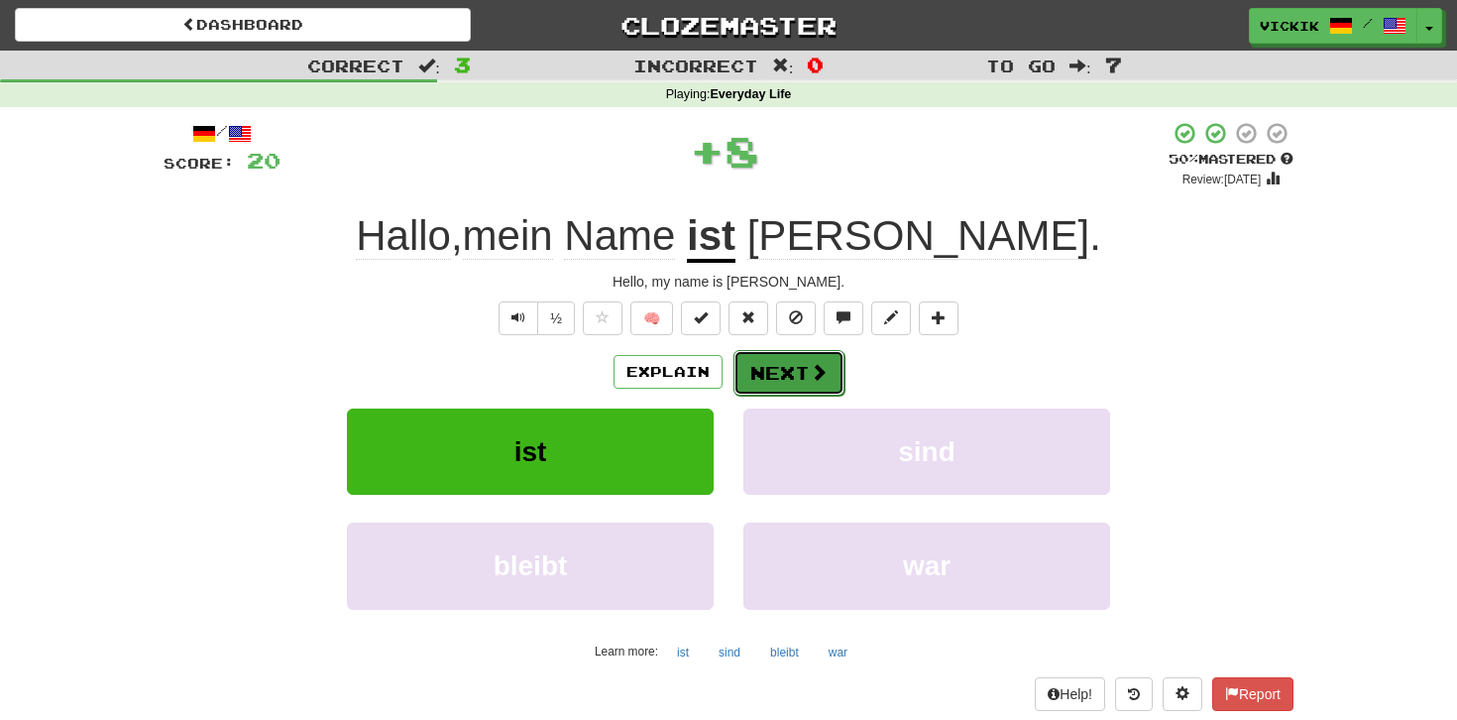
click at [798, 368] on button "Next" at bounding box center [789, 373] width 111 height 46
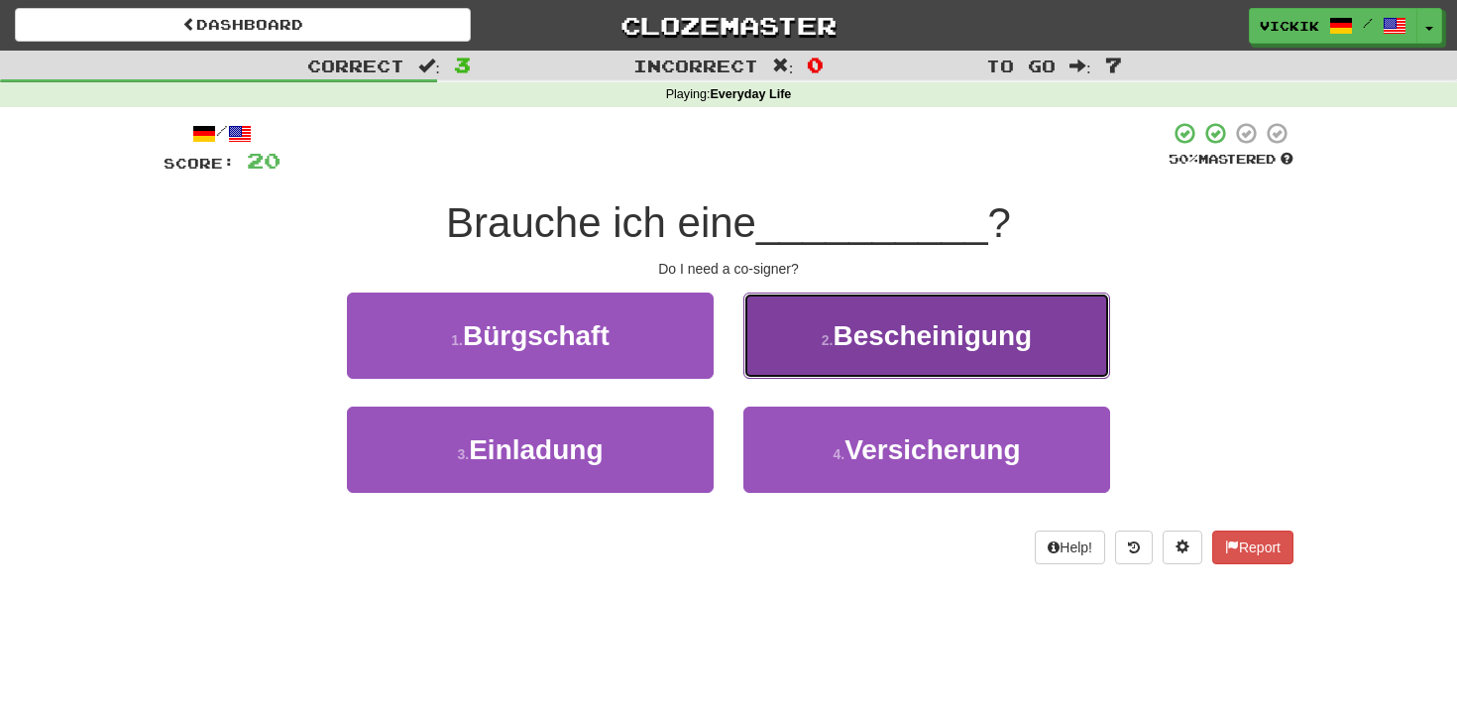
click at [881, 346] on span "Bescheinigung" at bounding box center [932, 335] width 199 height 31
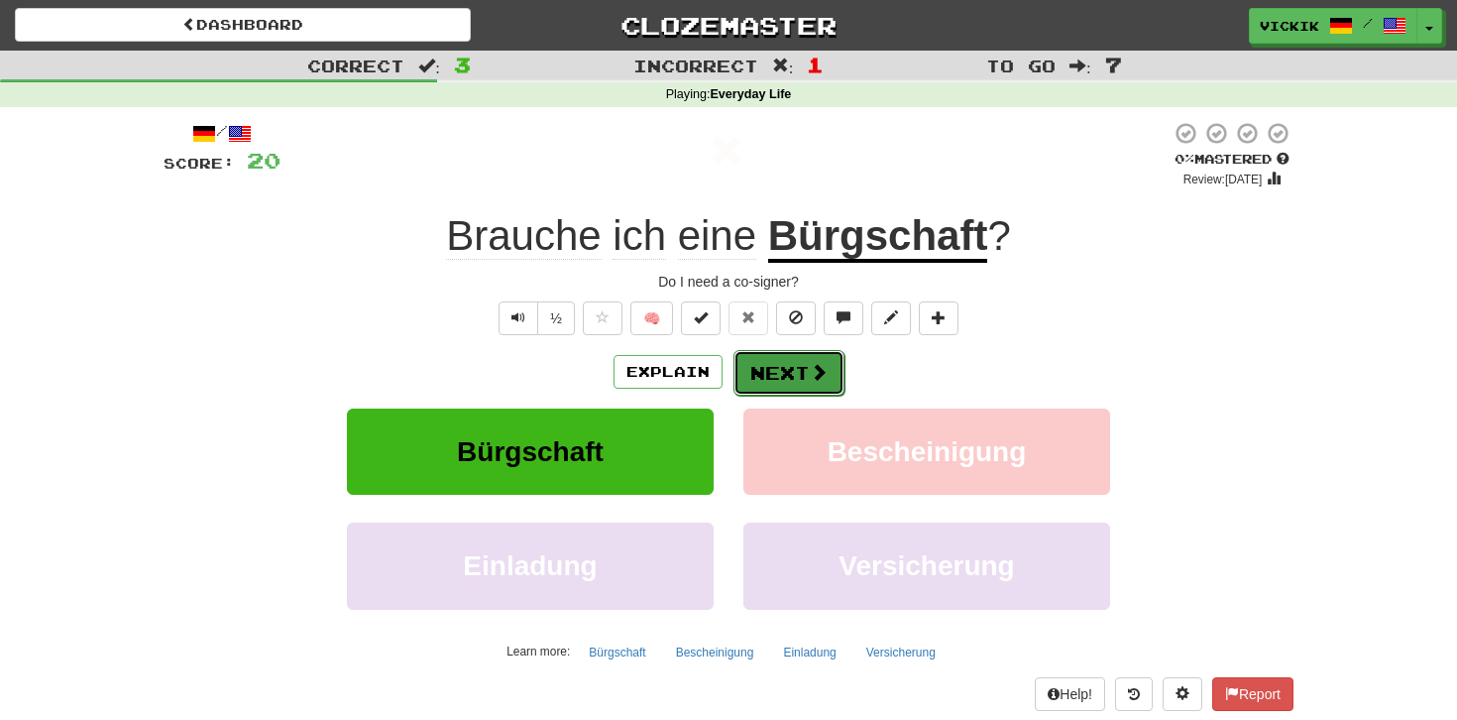
click at [821, 370] on span at bounding box center [819, 372] width 18 height 18
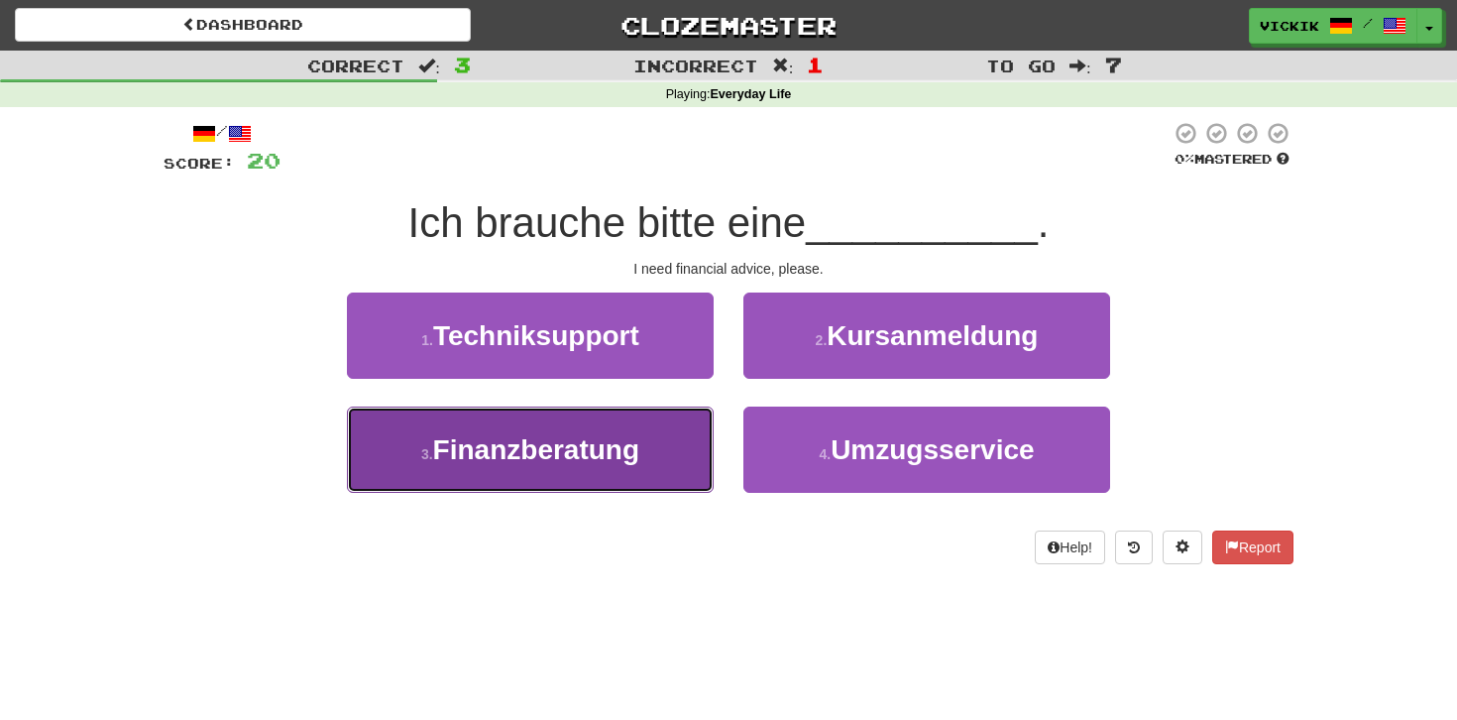
click at [684, 423] on button "3 . Finanzberatung" at bounding box center [530, 449] width 367 height 86
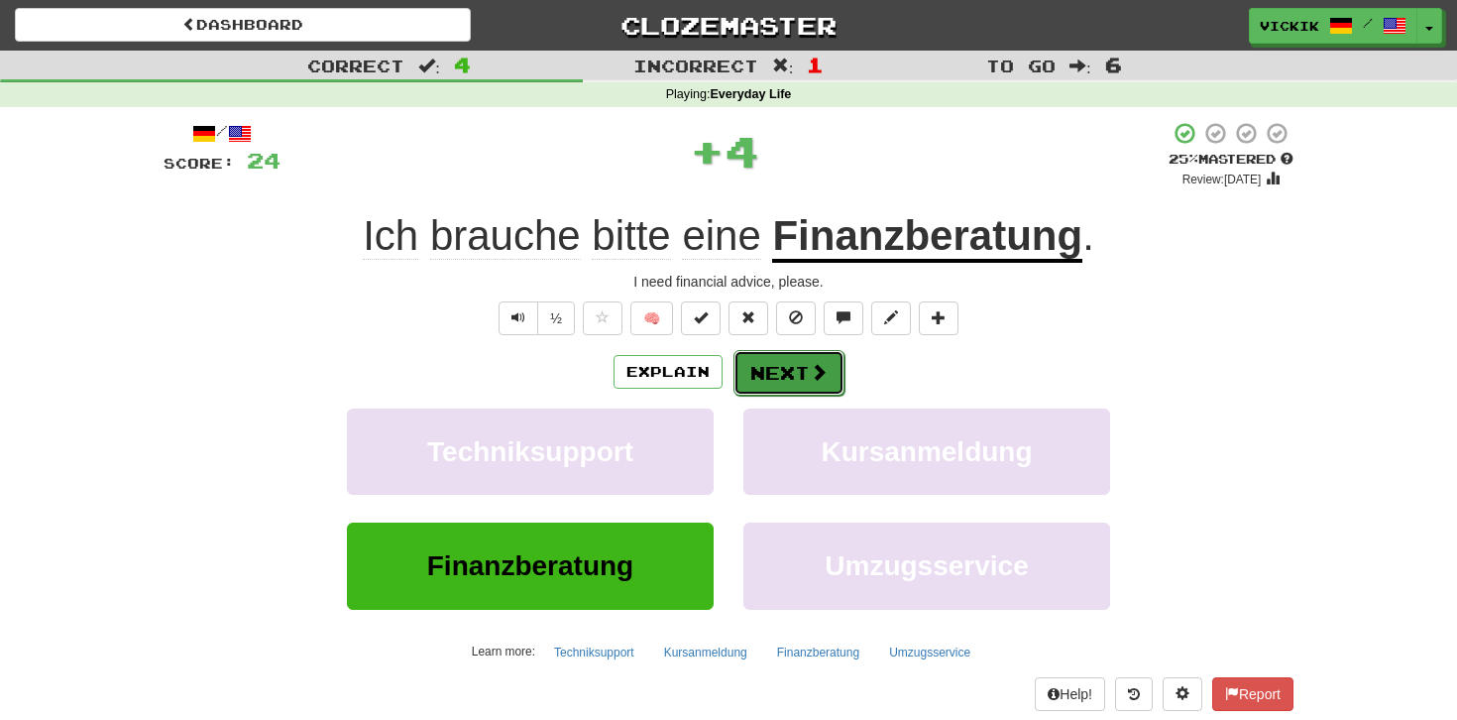
click at [774, 370] on button "Next" at bounding box center [789, 373] width 111 height 46
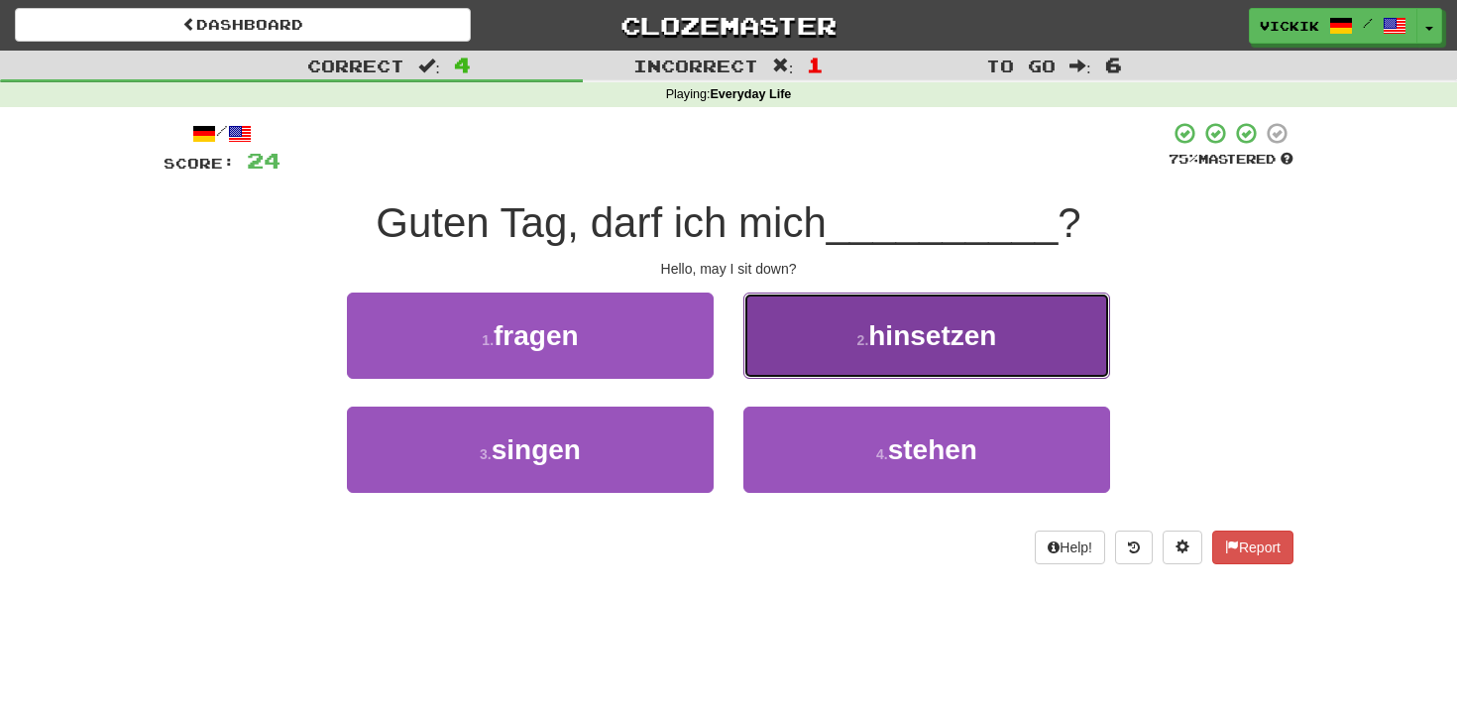
click at [857, 339] on small "2 ." at bounding box center [863, 340] width 12 height 16
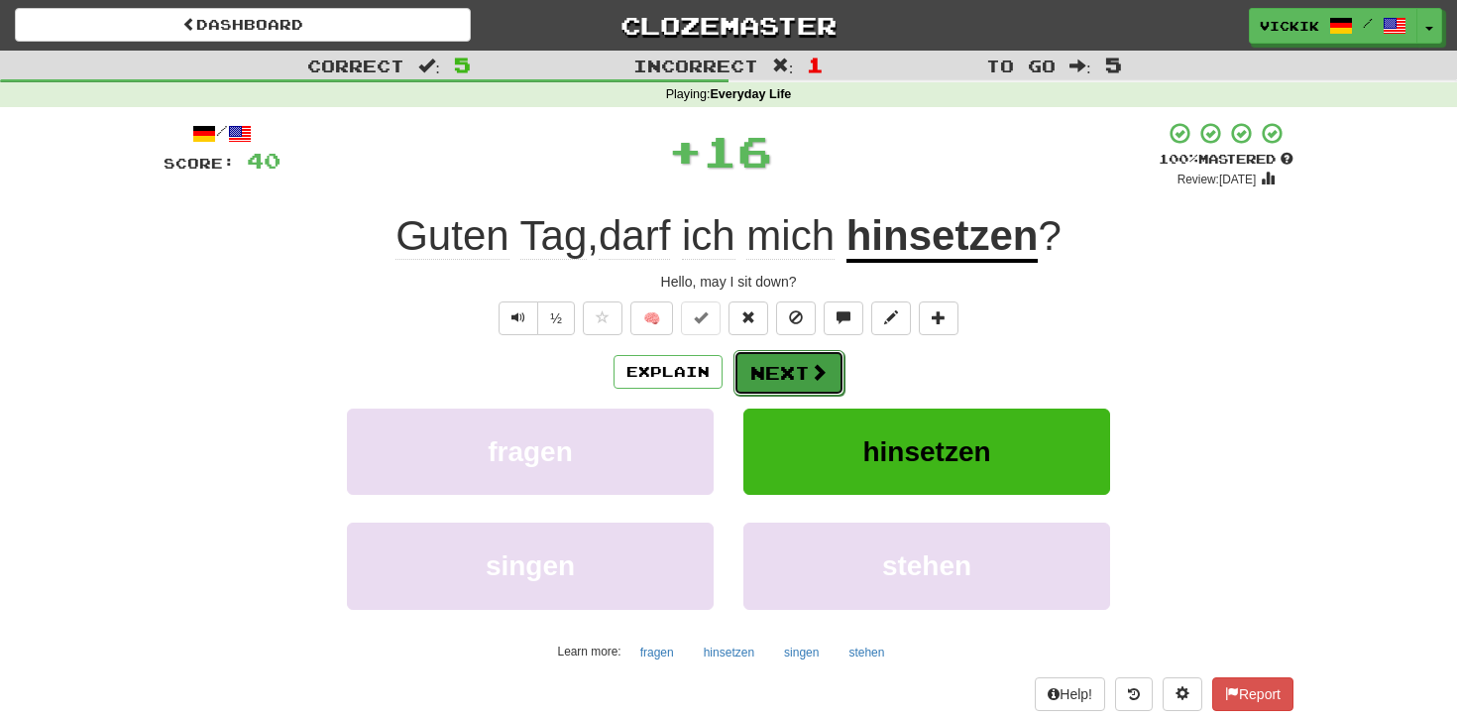
click at [790, 372] on button "Next" at bounding box center [789, 373] width 111 height 46
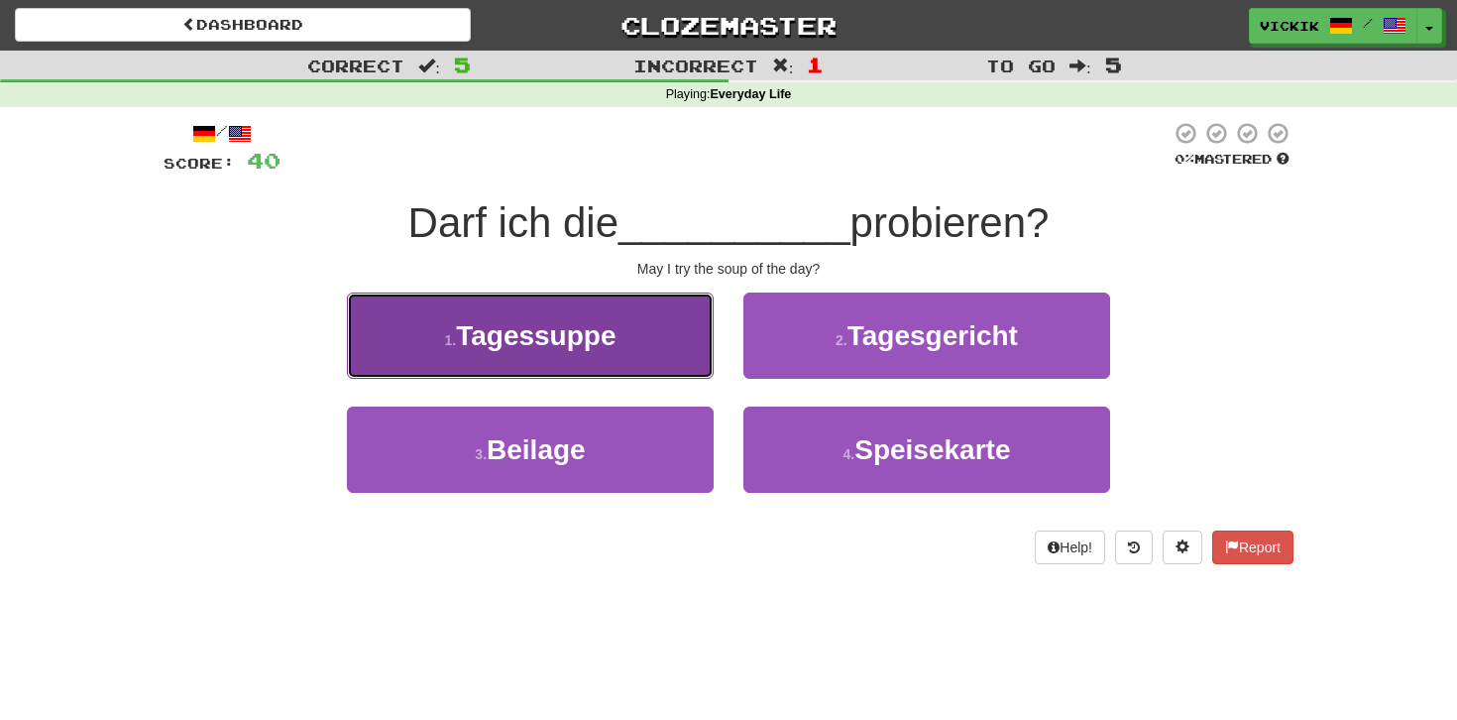
click at [656, 337] on button "1 . Tagessuppe" at bounding box center [530, 335] width 367 height 86
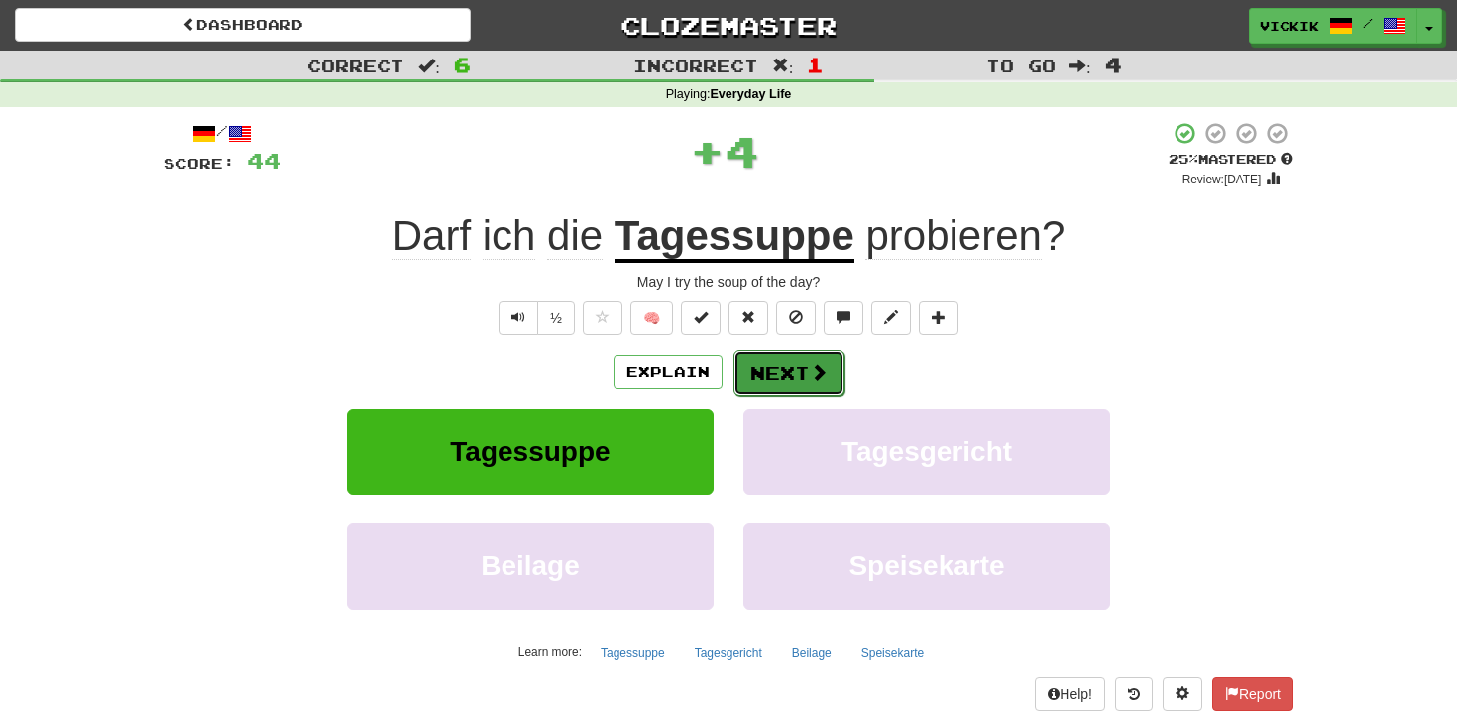
click at [789, 369] on button "Next" at bounding box center [789, 373] width 111 height 46
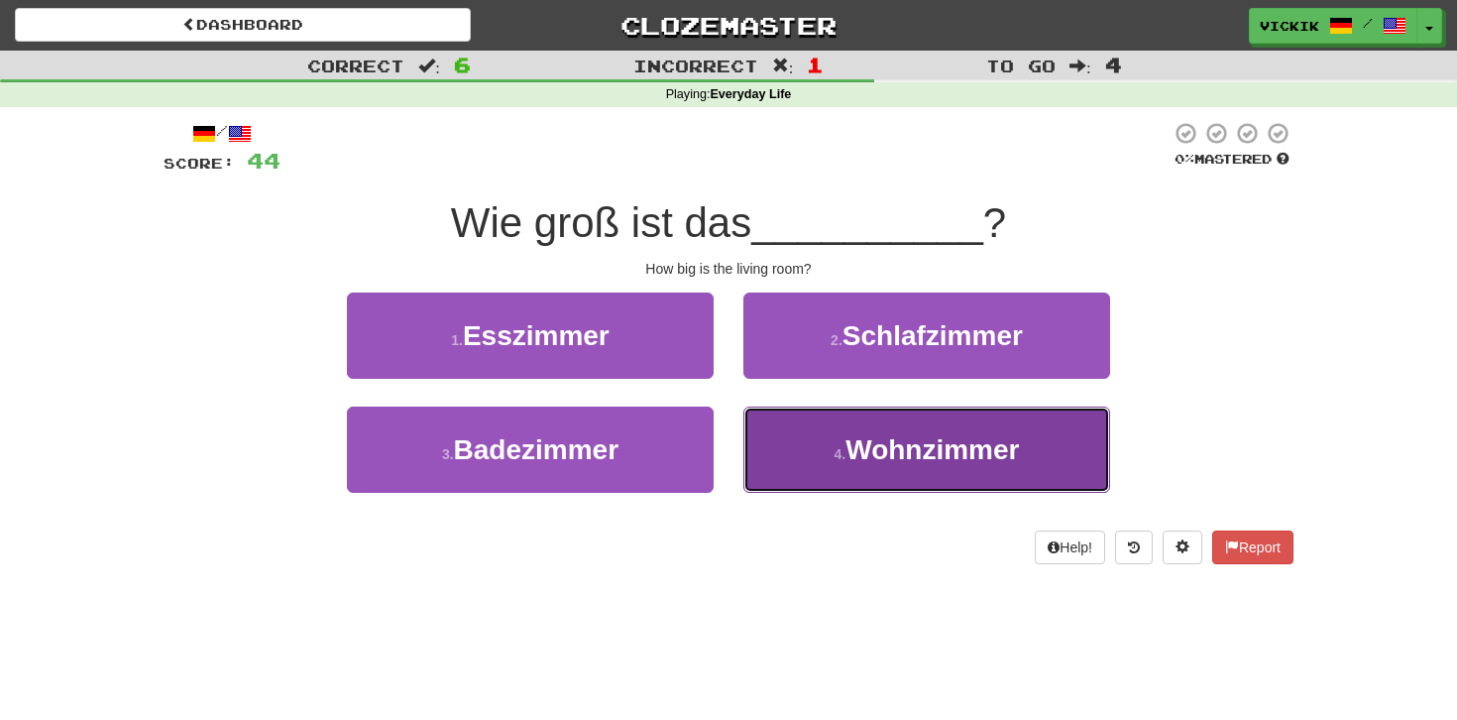
click at [821, 439] on button "4 . Wohnzimmer" at bounding box center [926, 449] width 367 height 86
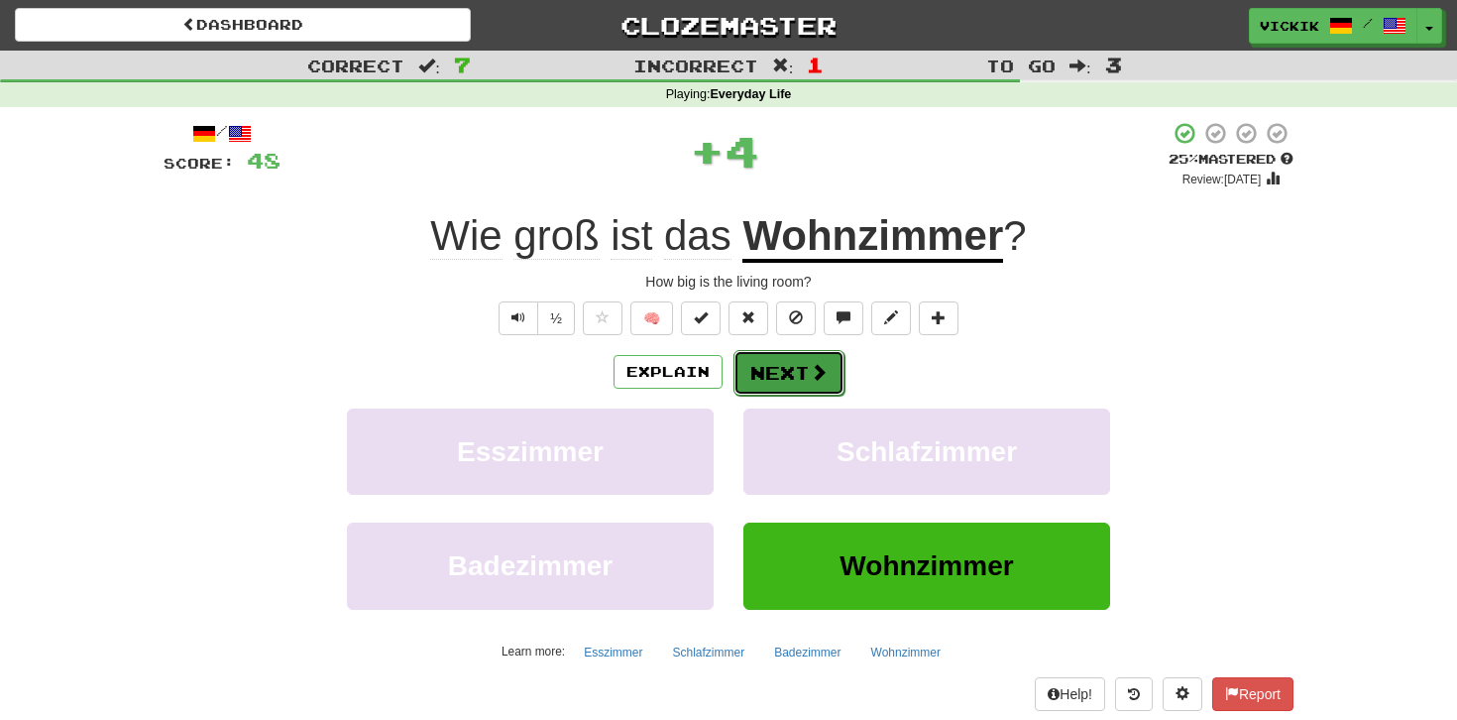
click at [788, 374] on button "Next" at bounding box center [789, 373] width 111 height 46
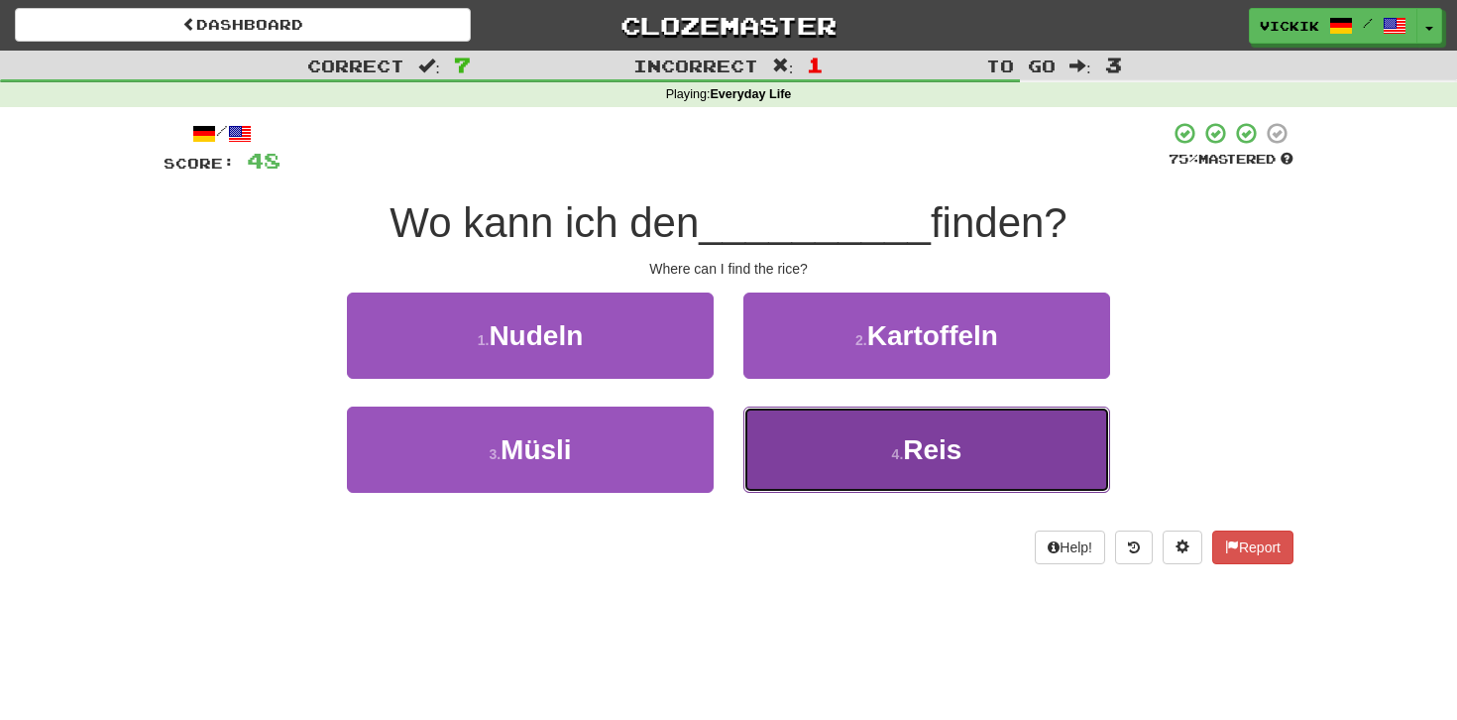
click at [826, 465] on button "4 . Reis" at bounding box center [926, 449] width 367 height 86
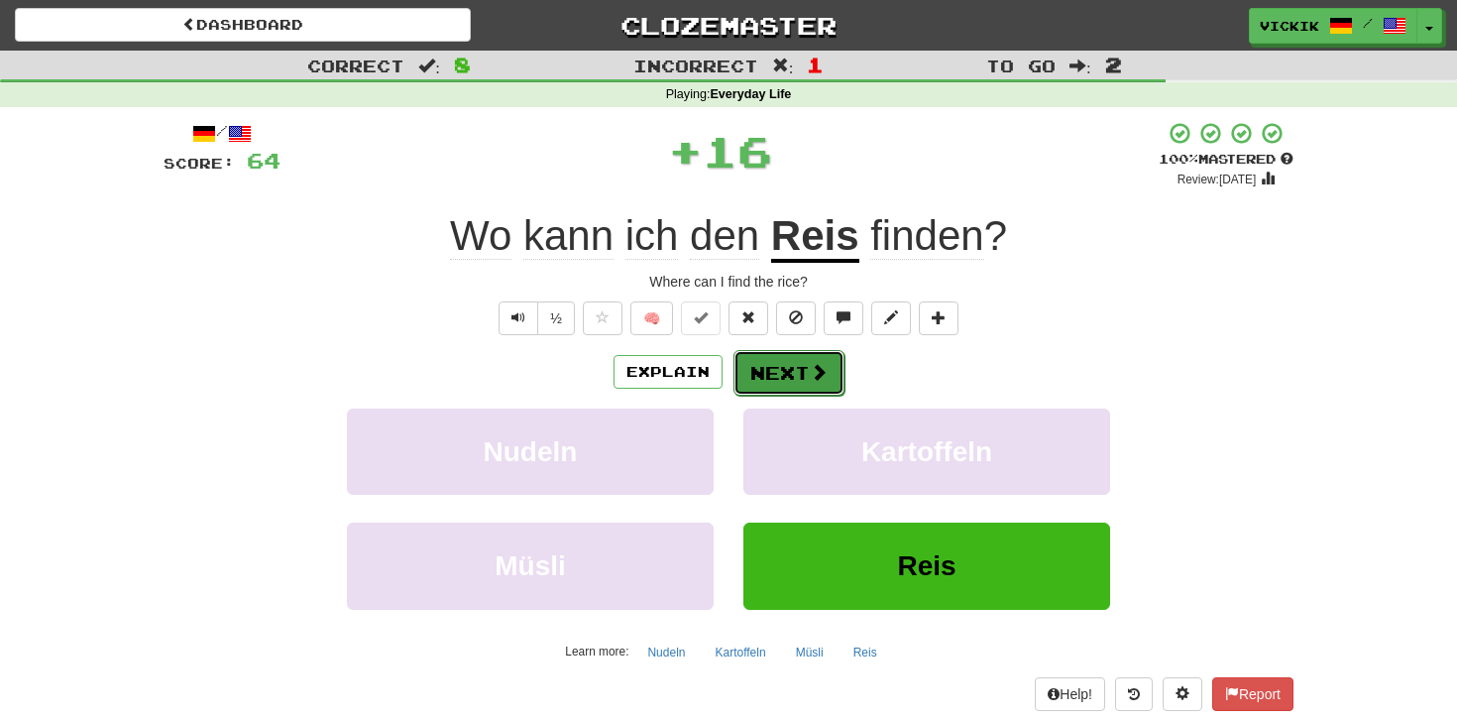
click at [795, 382] on button "Next" at bounding box center [789, 373] width 111 height 46
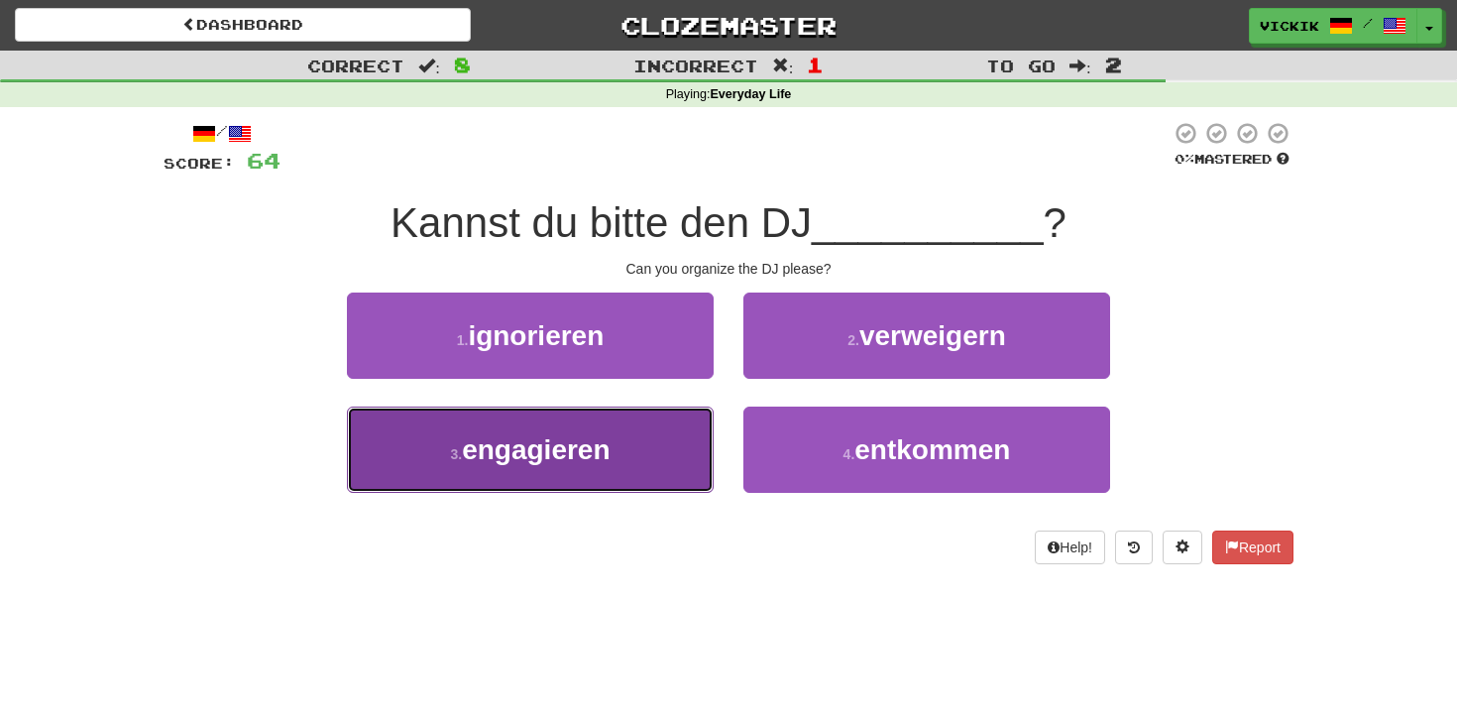
click at [675, 443] on button "3 . engagieren" at bounding box center [530, 449] width 367 height 86
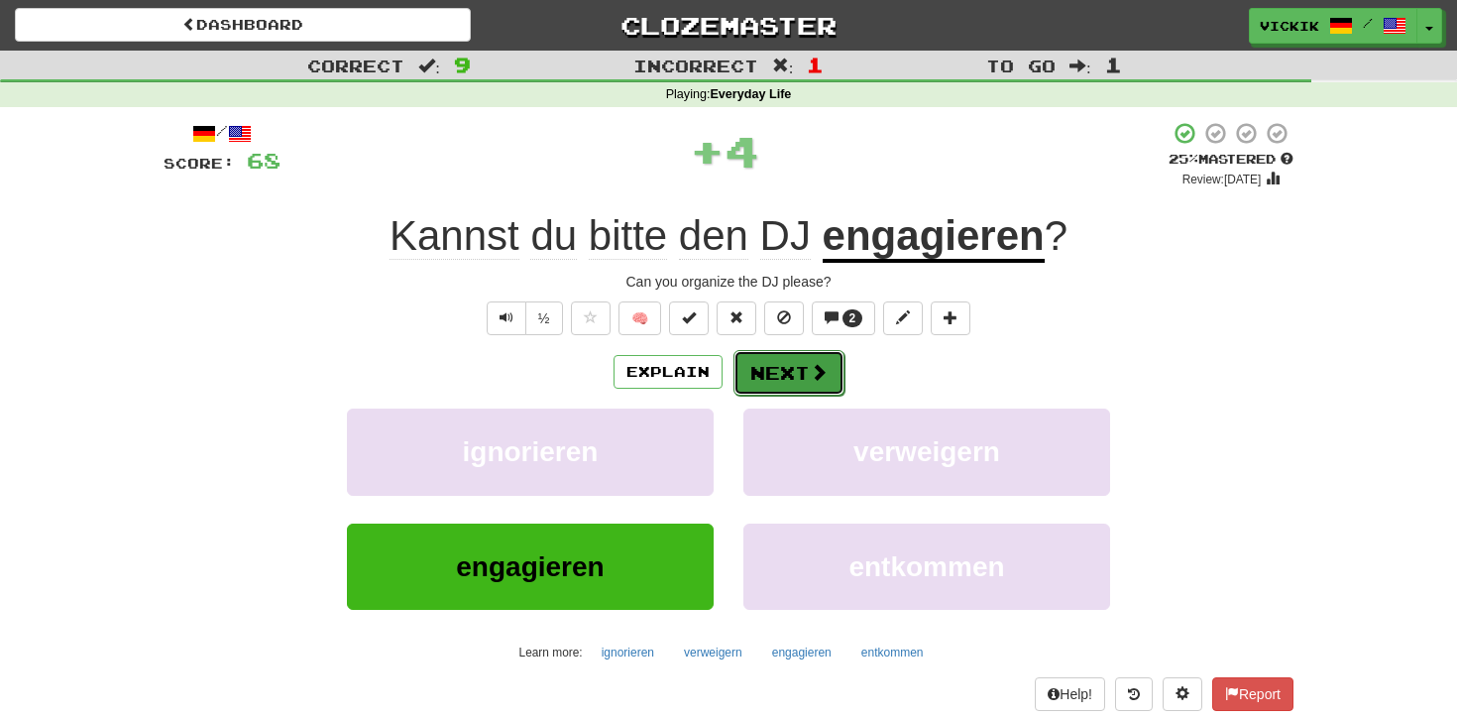
click at [779, 367] on button "Next" at bounding box center [789, 373] width 111 height 46
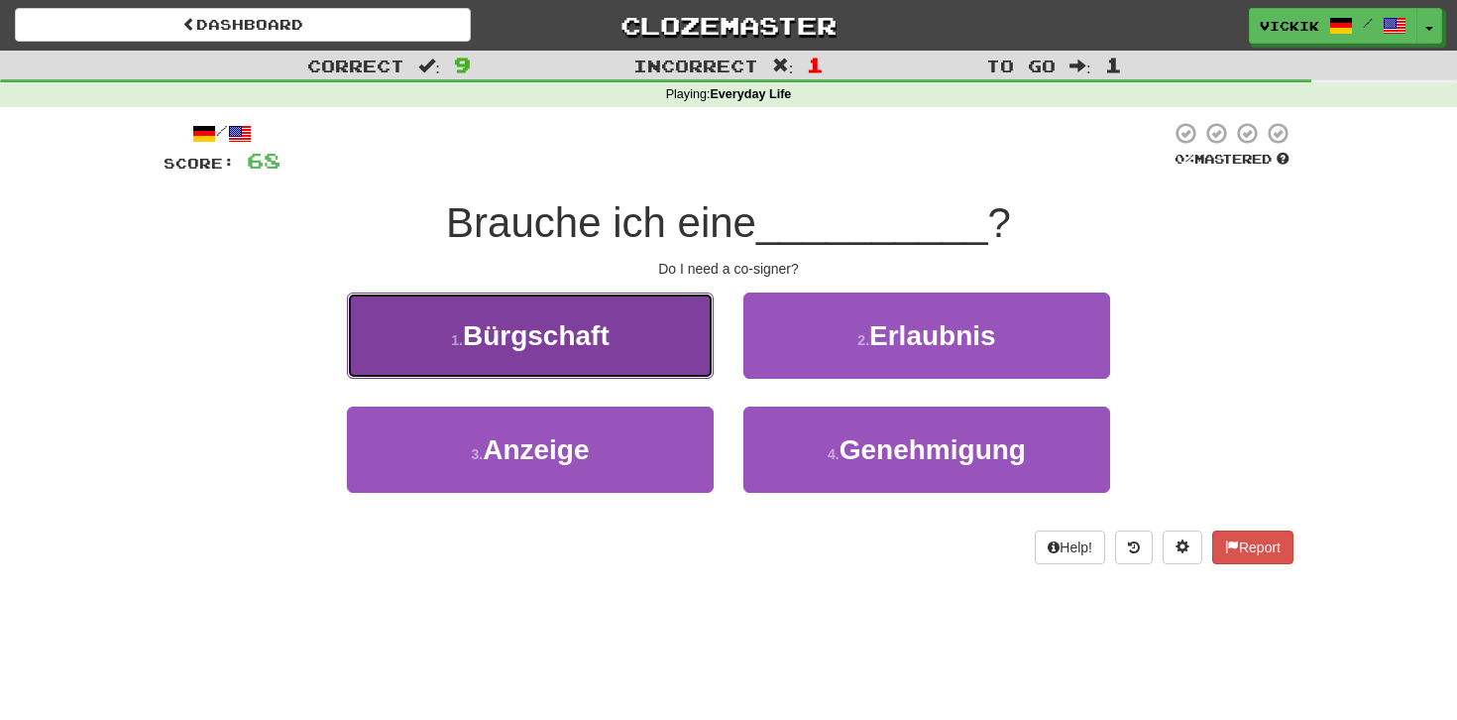
click at [673, 331] on button "1 . Bürgschaft" at bounding box center [530, 335] width 367 height 86
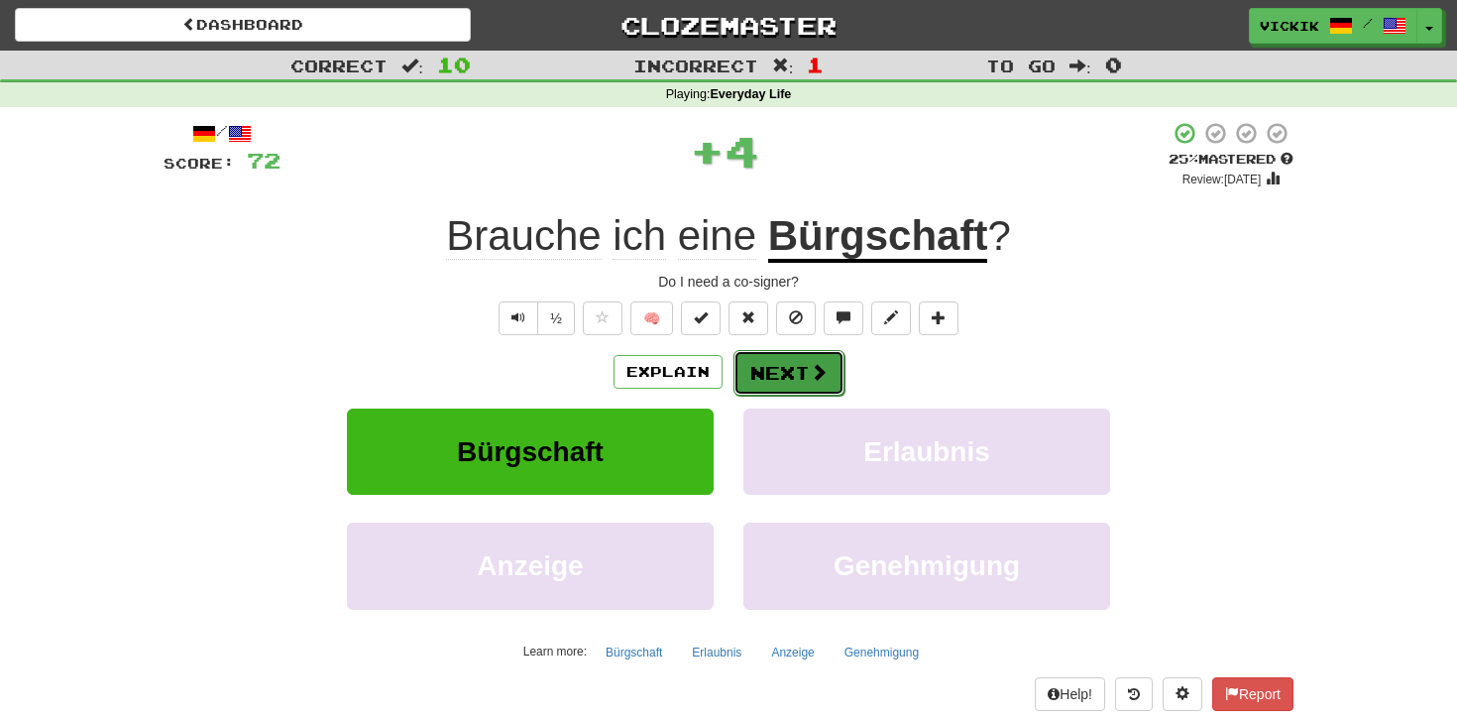
click at [811, 361] on button "Next" at bounding box center [789, 373] width 111 height 46
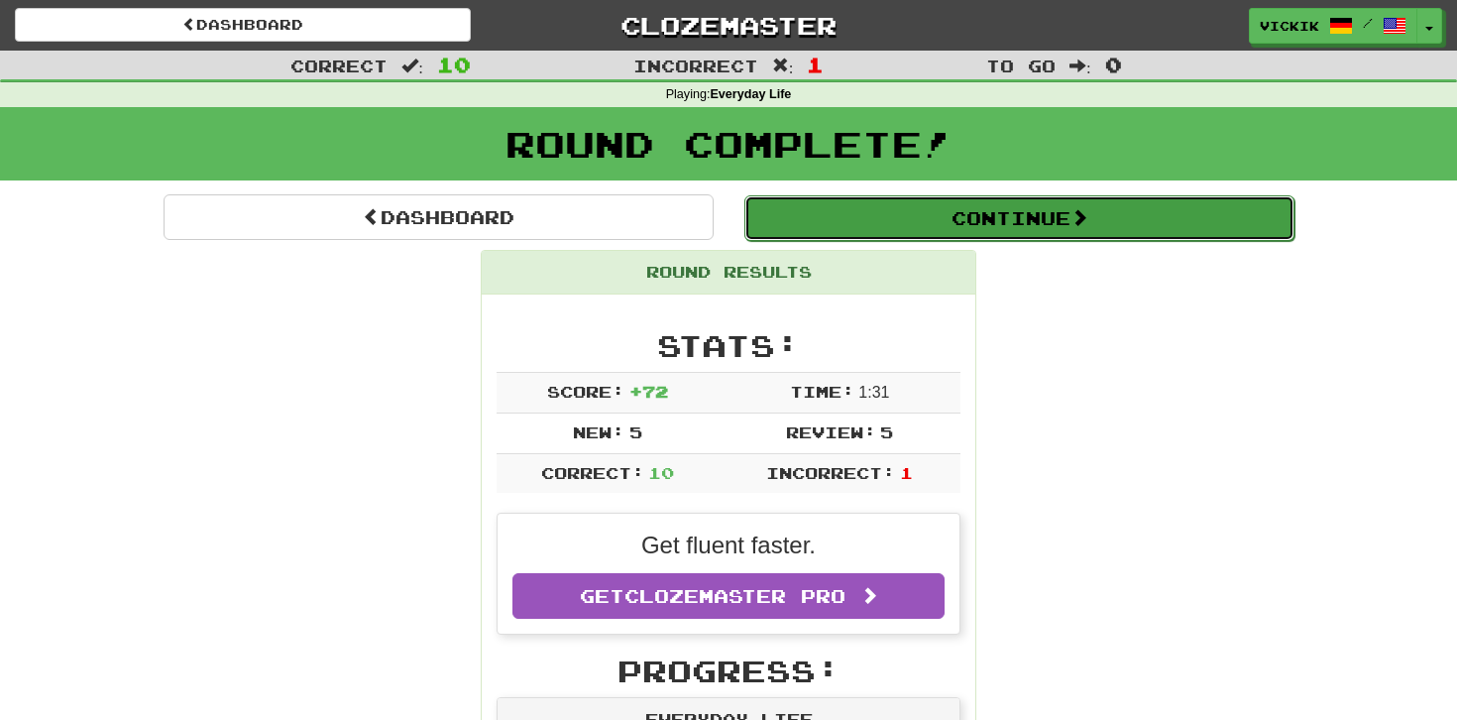
click at [868, 200] on button "Continue" at bounding box center [1019, 218] width 550 height 46
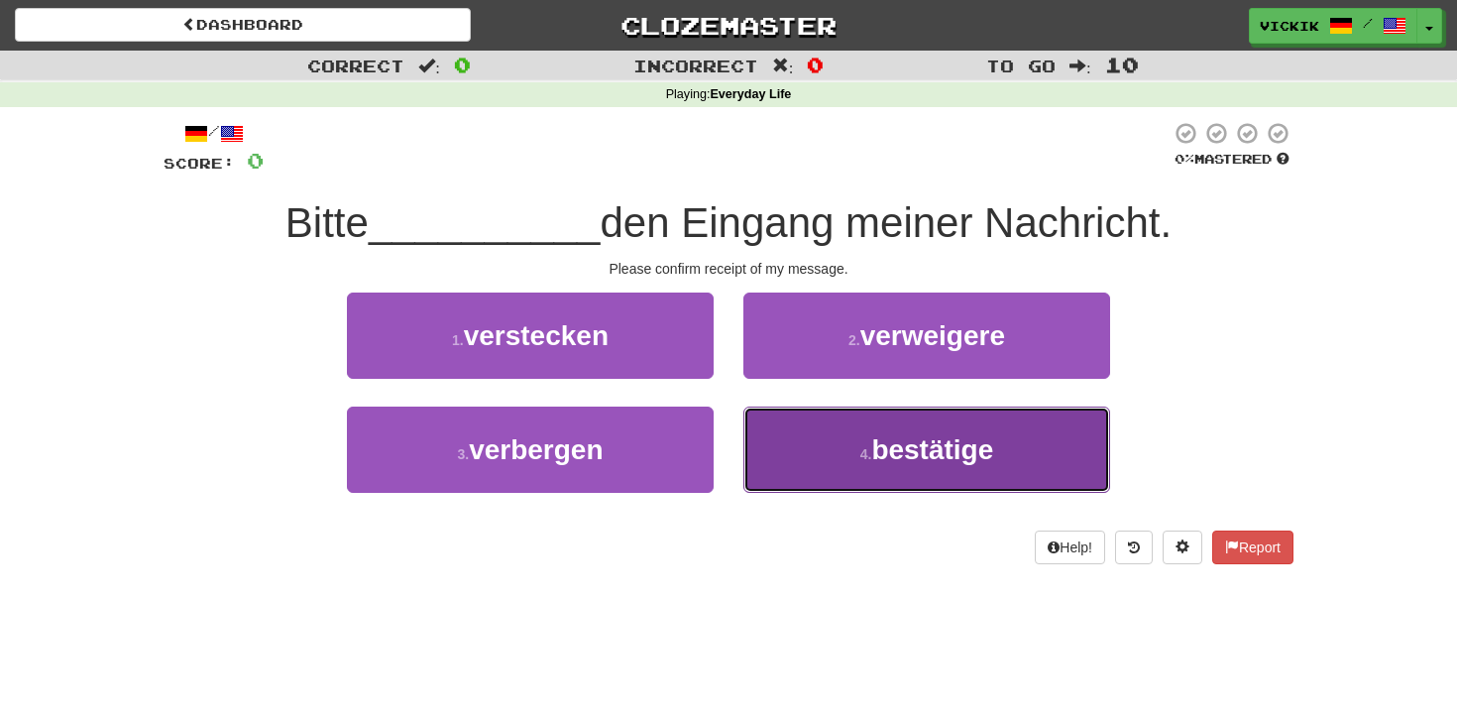
click at [850, 443] on button "4 . bestätige" at bounding box center [926, 449] width 367 height 86
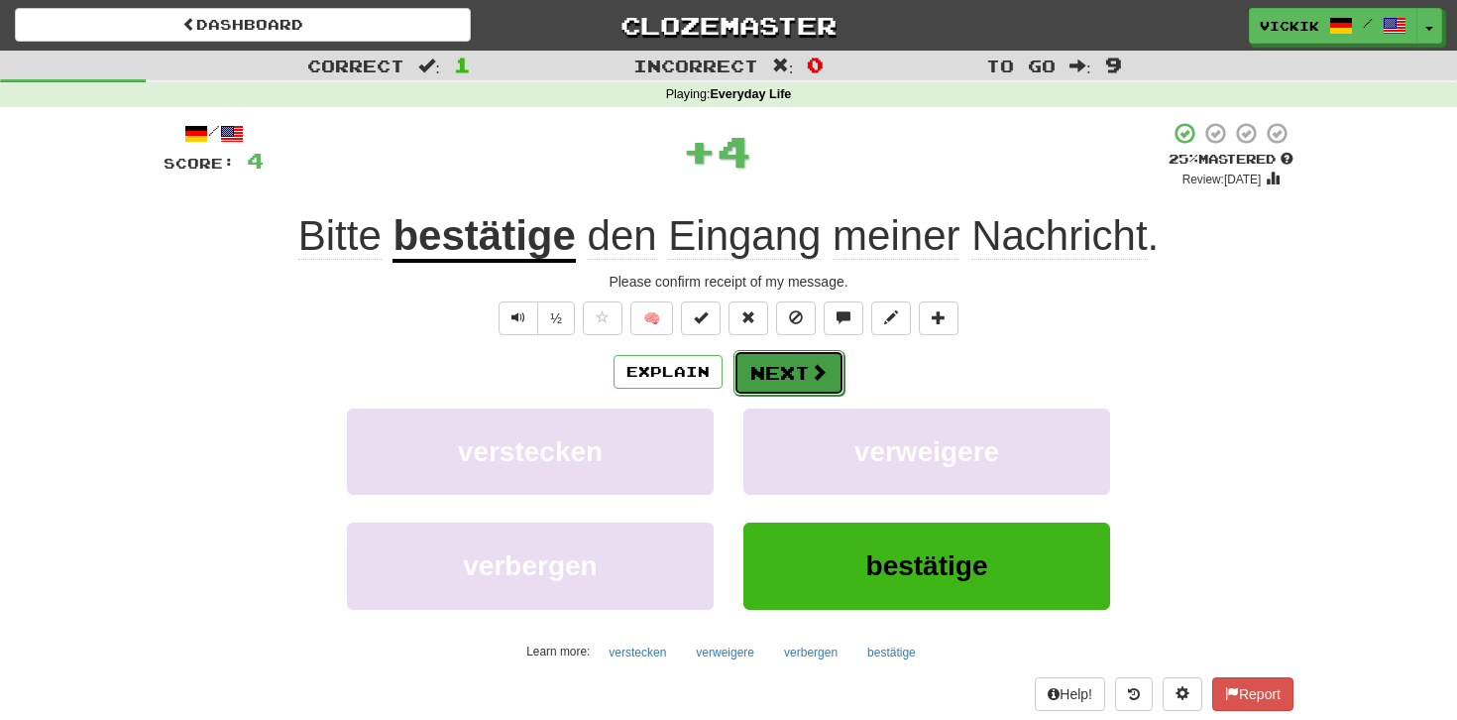
click at [818, 374] on span at bounding box center [819, 372] width 18 height 18
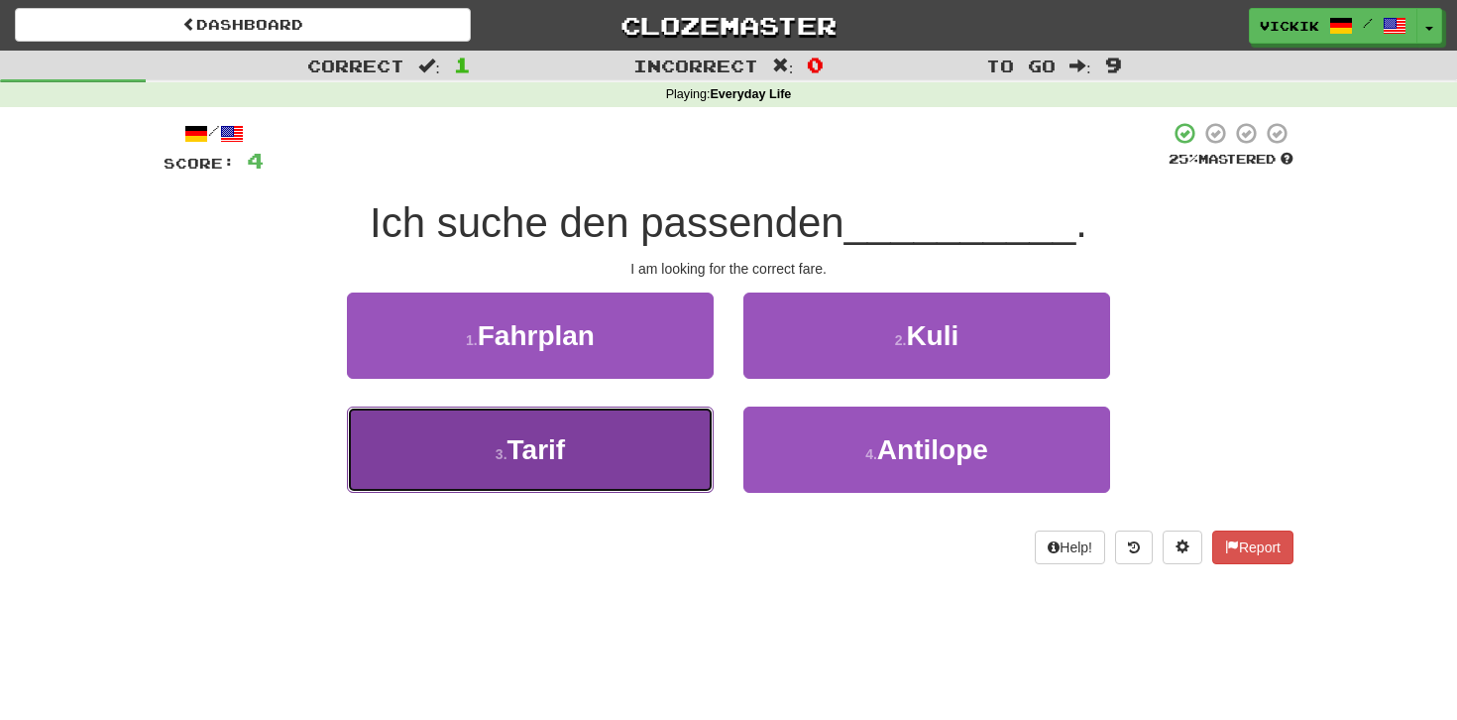
click at [674, 465] on button "3 . Tarif" at bounding box center [530, 449] width 367 height 86
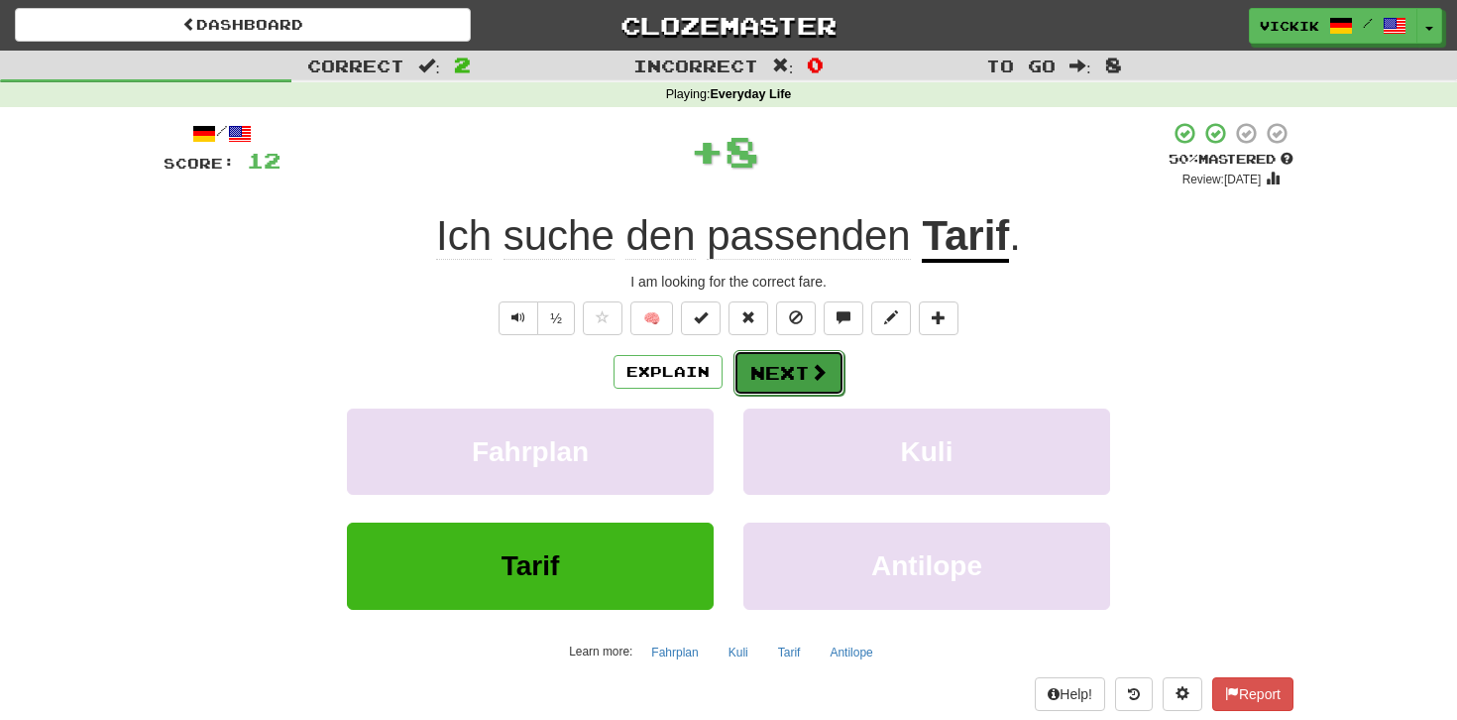
click at [803, 368] on button "Next" at bounding box center [789, 373] width 111 height 46
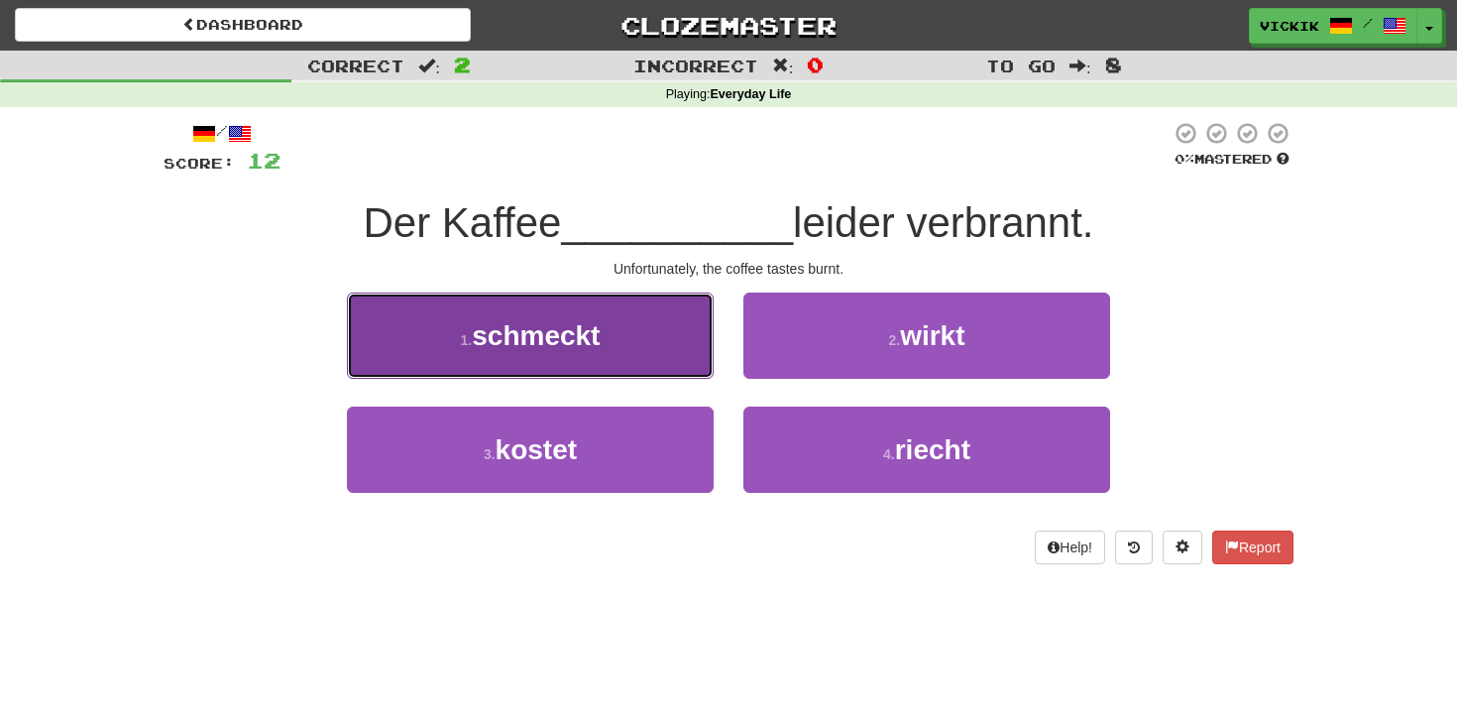
click at [672, 342] on button "1 . schmeckt" at bounding box center [530, 335] width 367 height 86
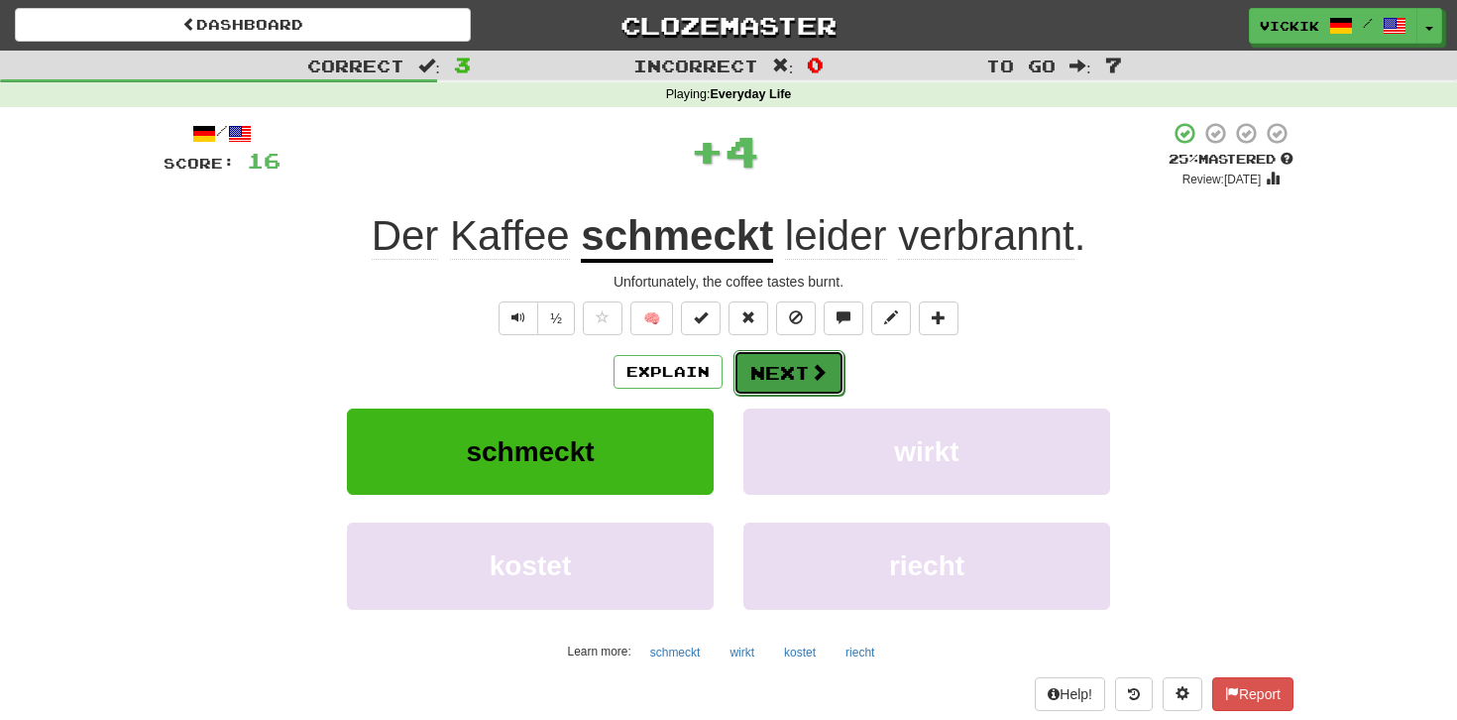
click at [757, 366] on button "Next" at bounding box center [789, 373] width 111 height 46
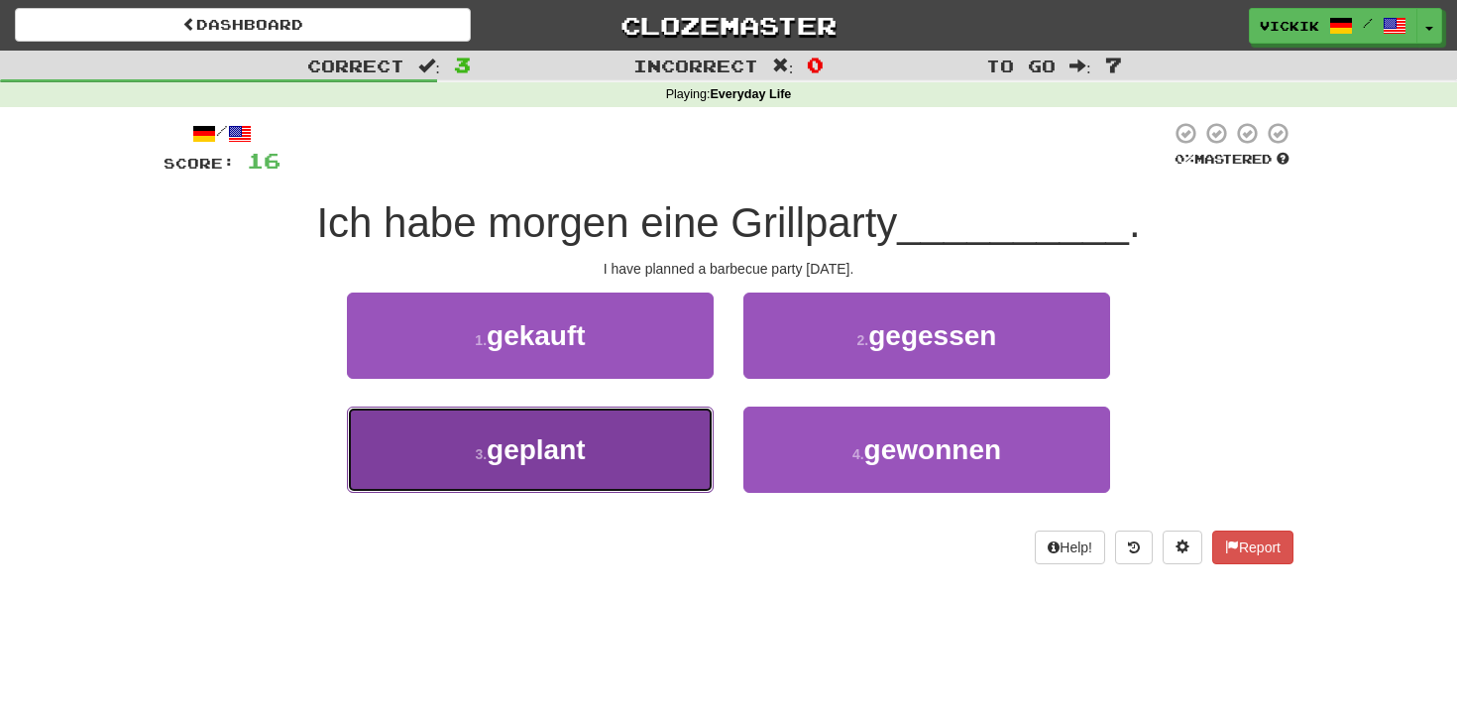
click at [657, 466] on button "3 . geplant" at bounding box center [530, 449] width 367 height 86
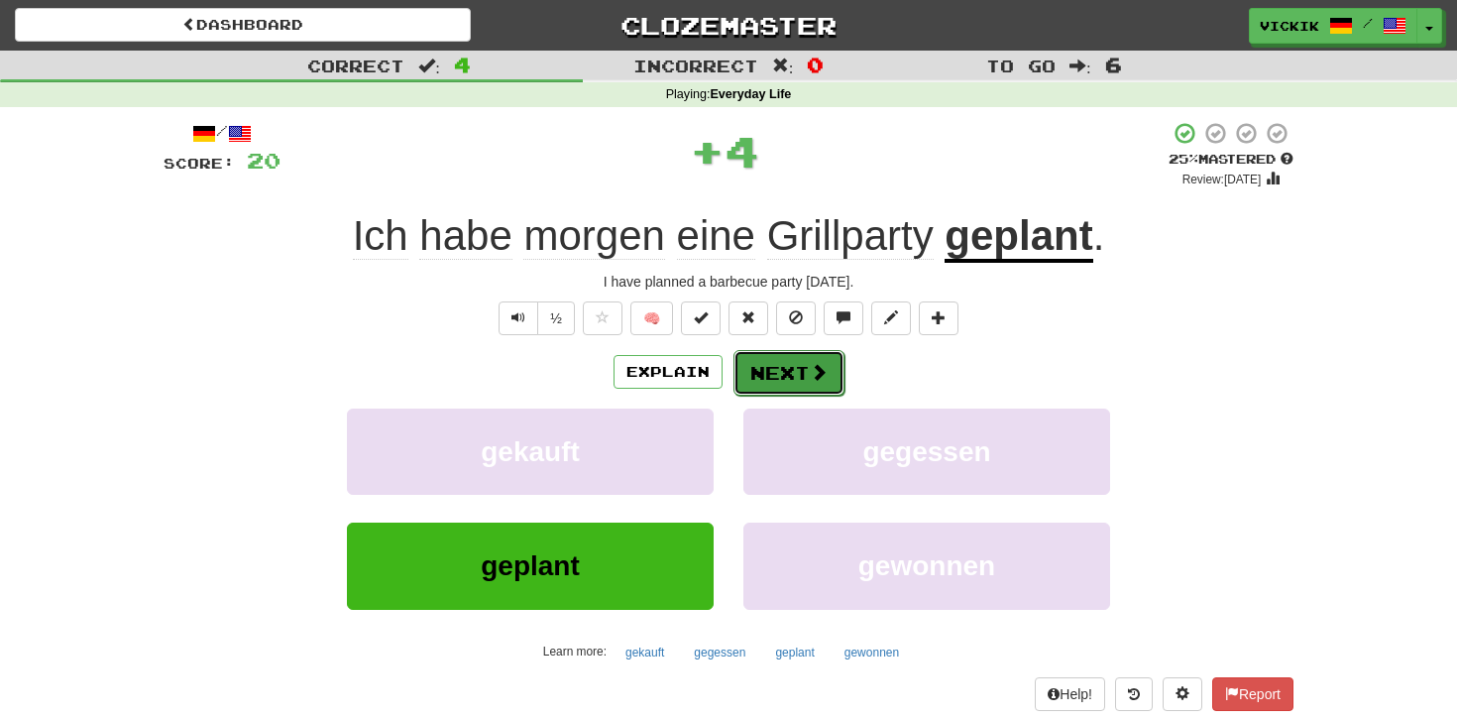
click at [771, 376] on button "Next" at bounding box center [789, 373] width 111 height 46
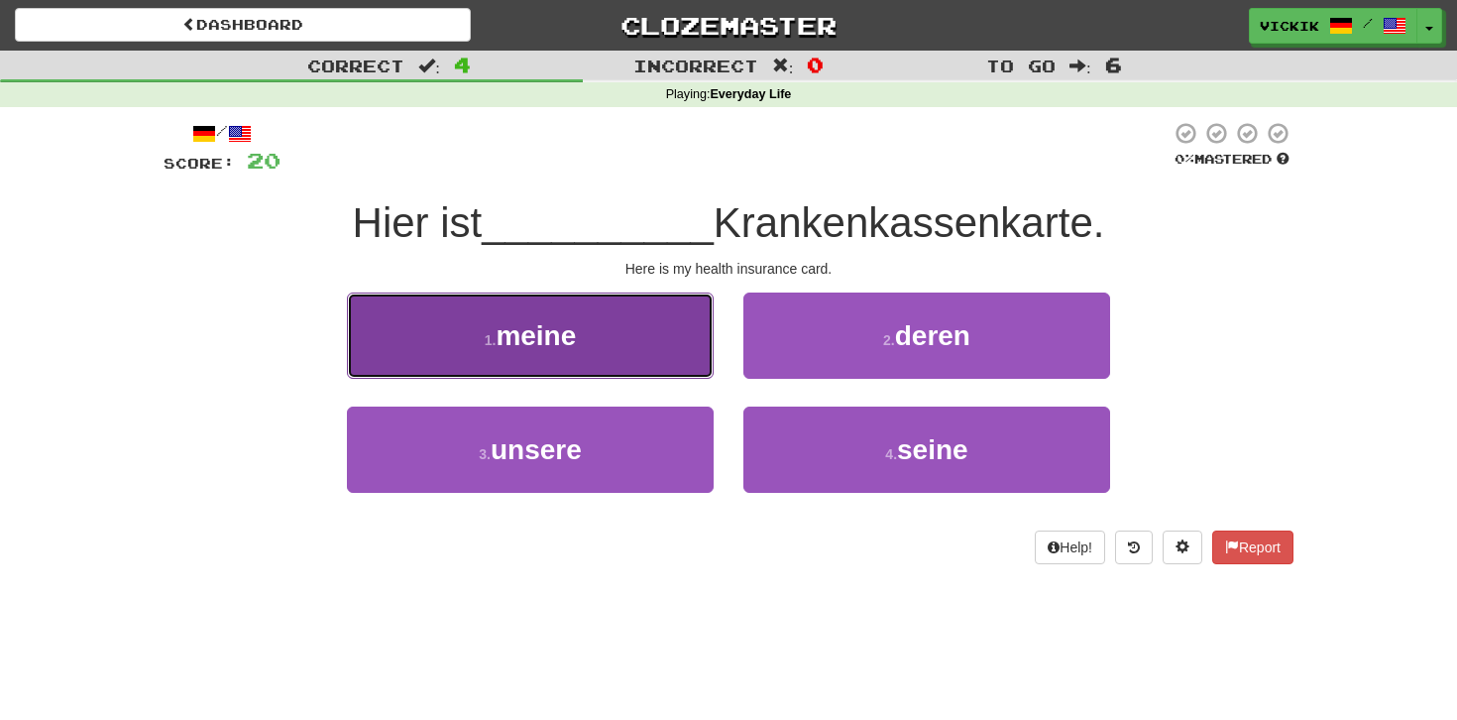
click at [642, 337] on button "1 . meine" at bounding box center [530, 335] width 367 height 86
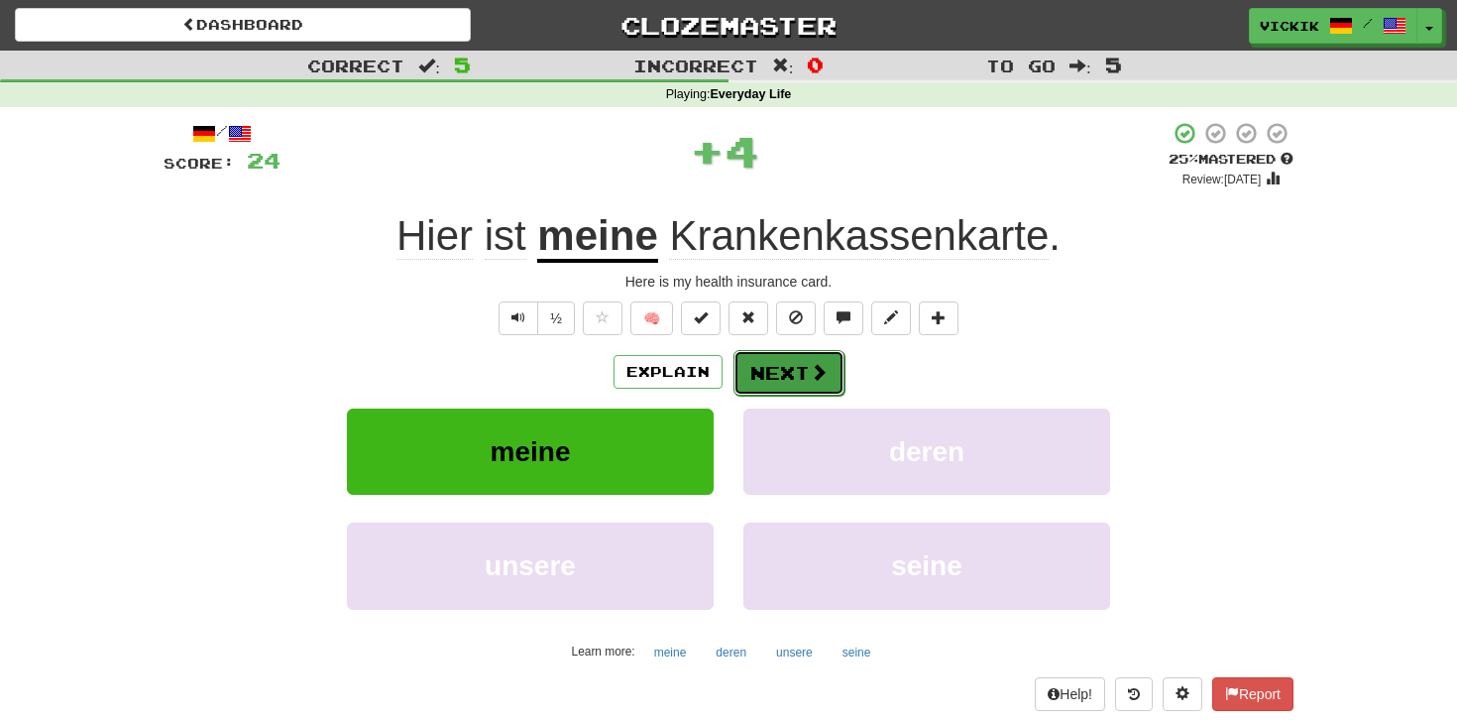
click at [782, 361] on button "Next" at bounding box center [789, 373] width 111 height 46
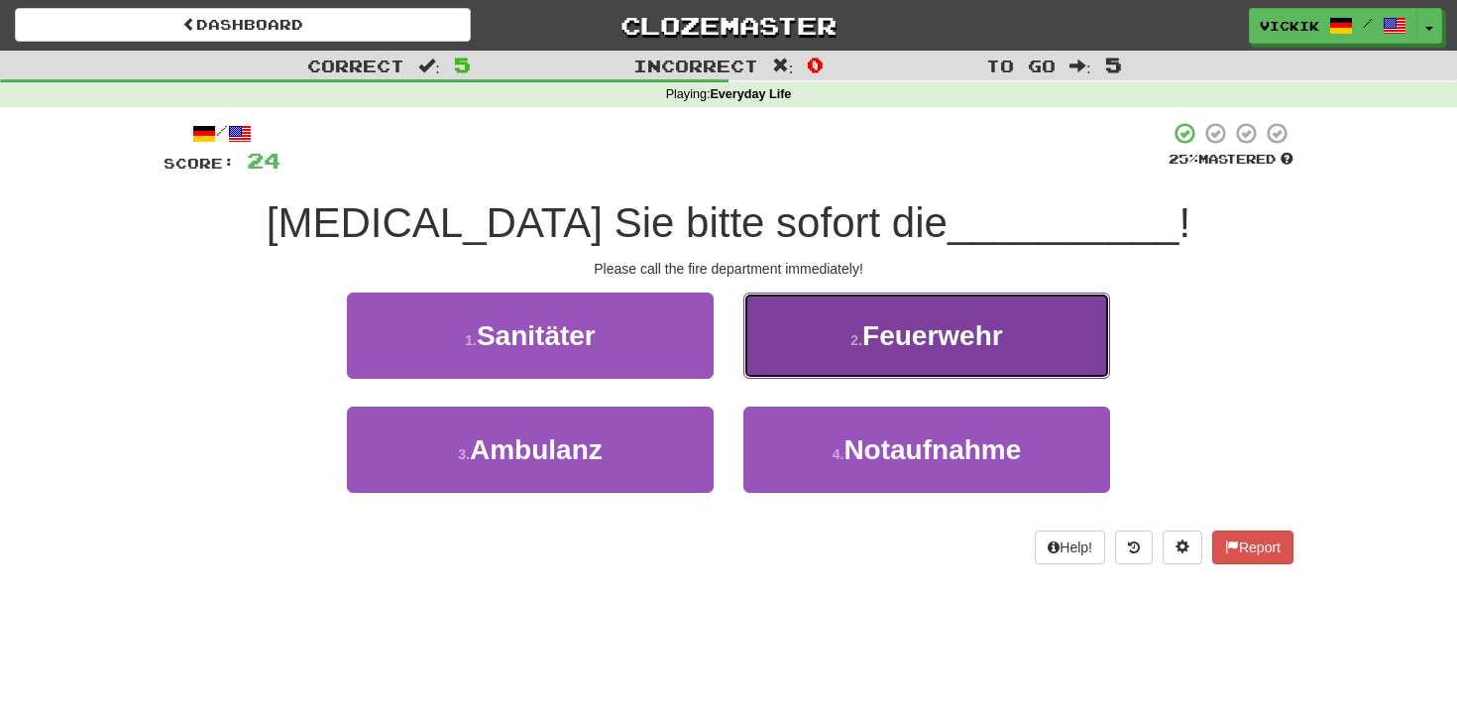
click at [877, 339] on span "Feuerwehr" at bounding box center [932, 335] width 141 height 31
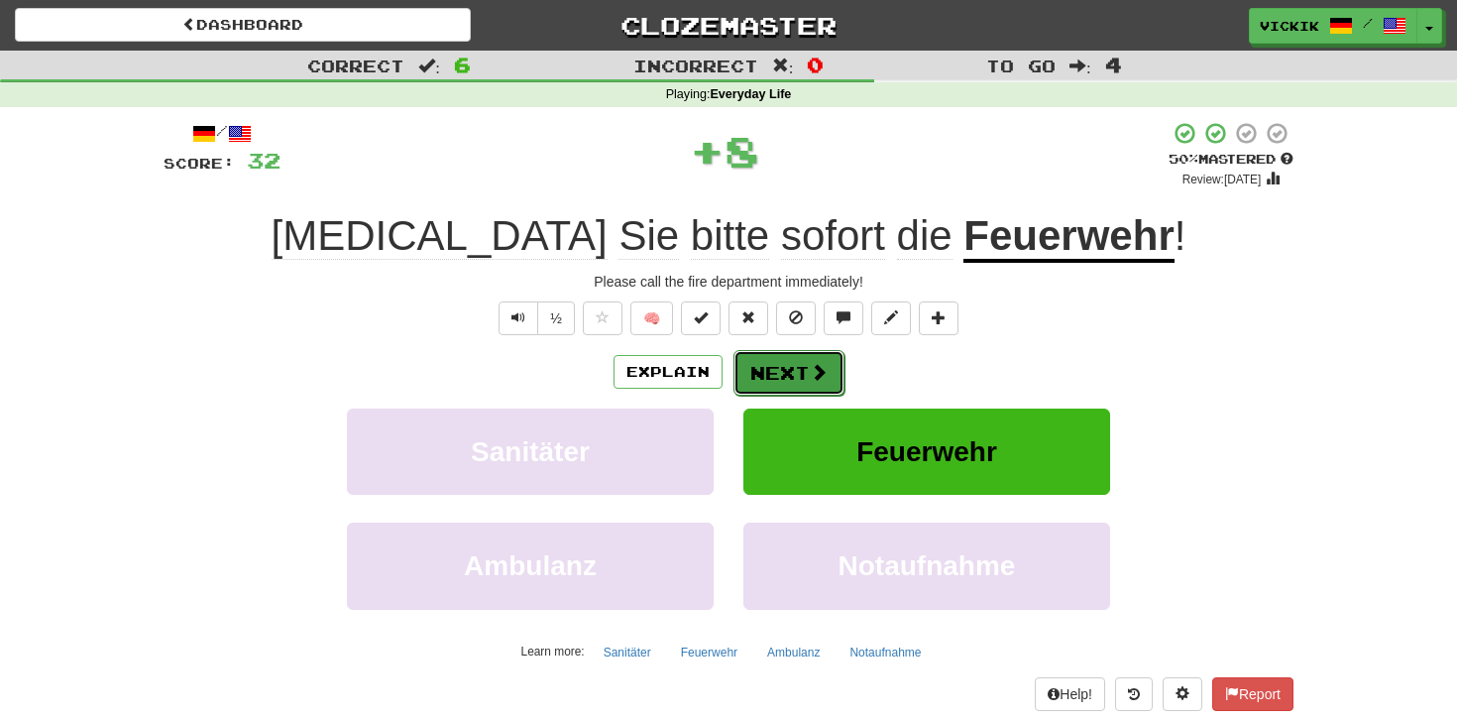
click at [802, 371] on button "Next" at bounding box center [789, 373] width 111 height 46
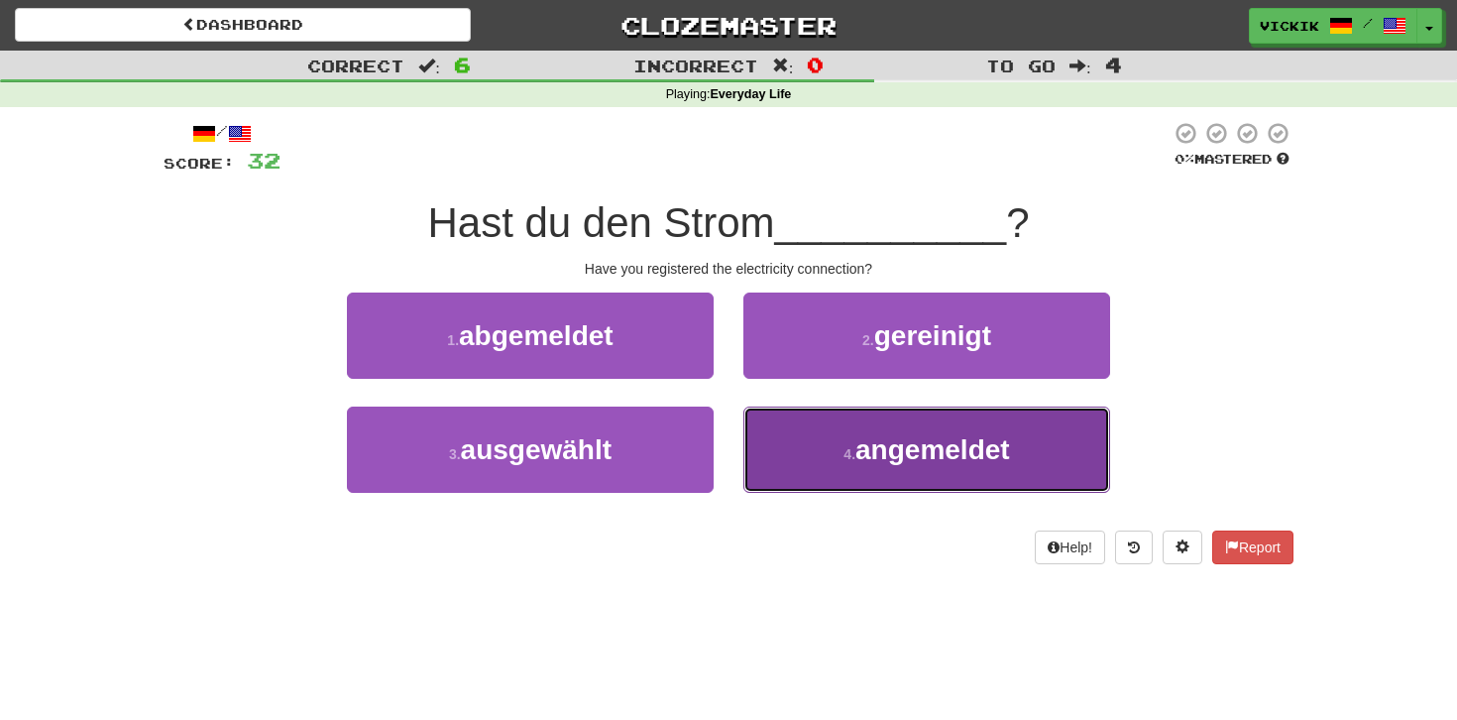
click at [792, 455] on button "4 . angemeldet" at bounding box center [926, 449] width 367 height 86
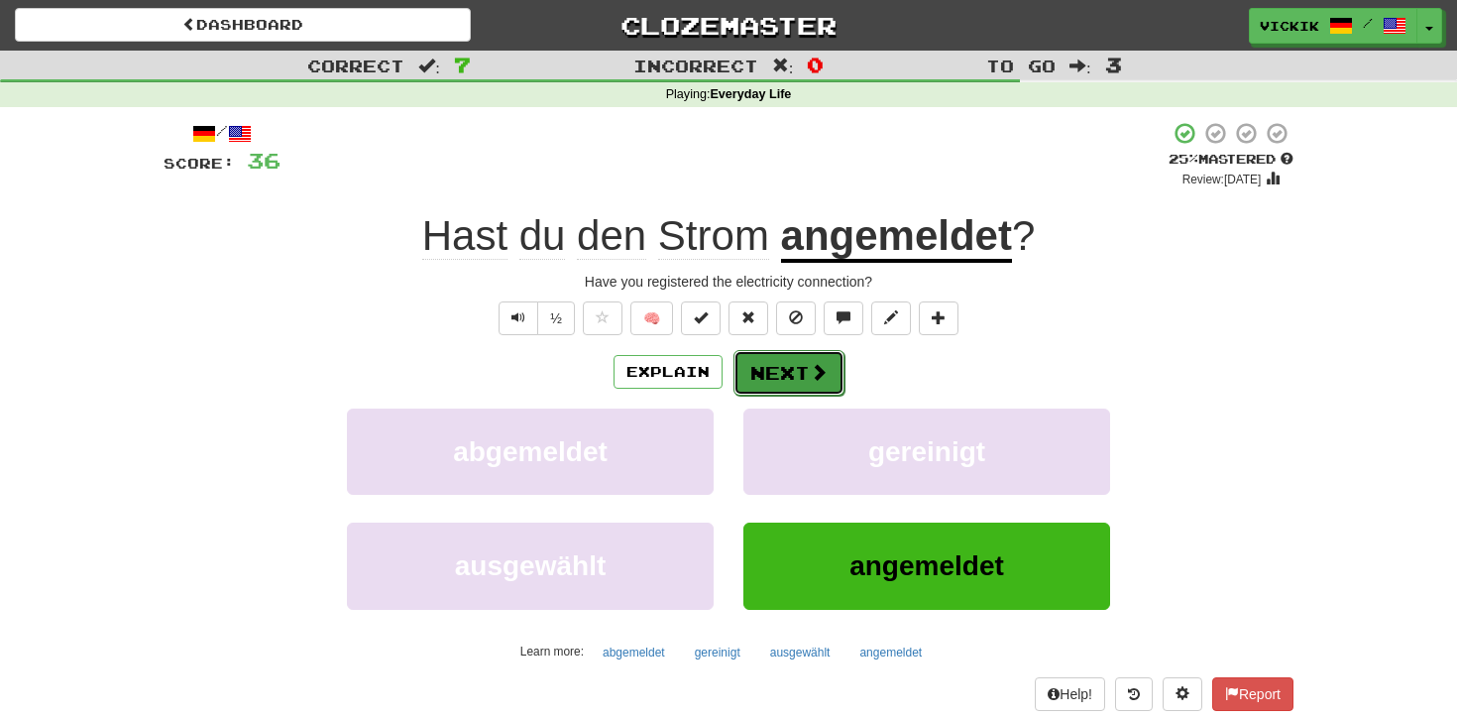
click at [816, 376] on span at bounding box center [819, 372] width 18 height 18
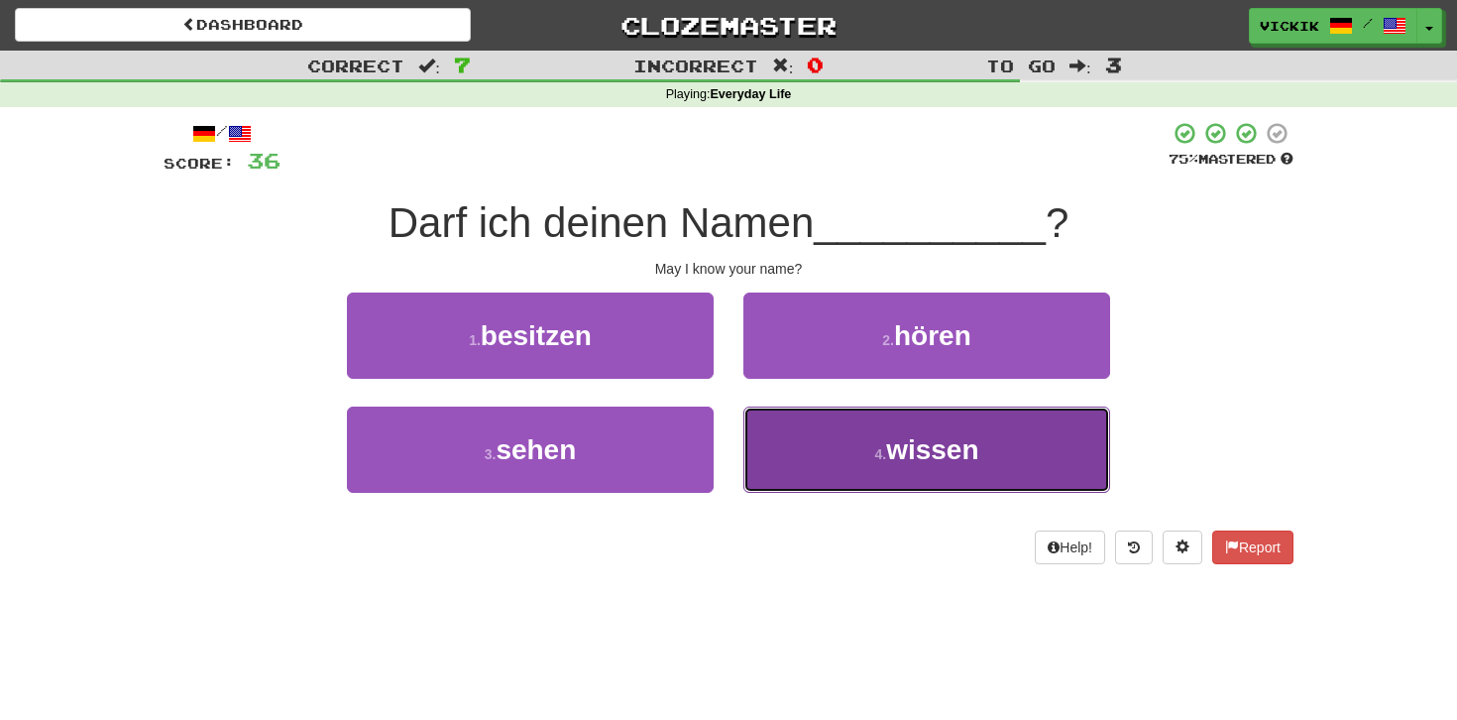
click at [828, 428] on button "4 . wissen" at bounding box center [926, 449] width 367 height 86
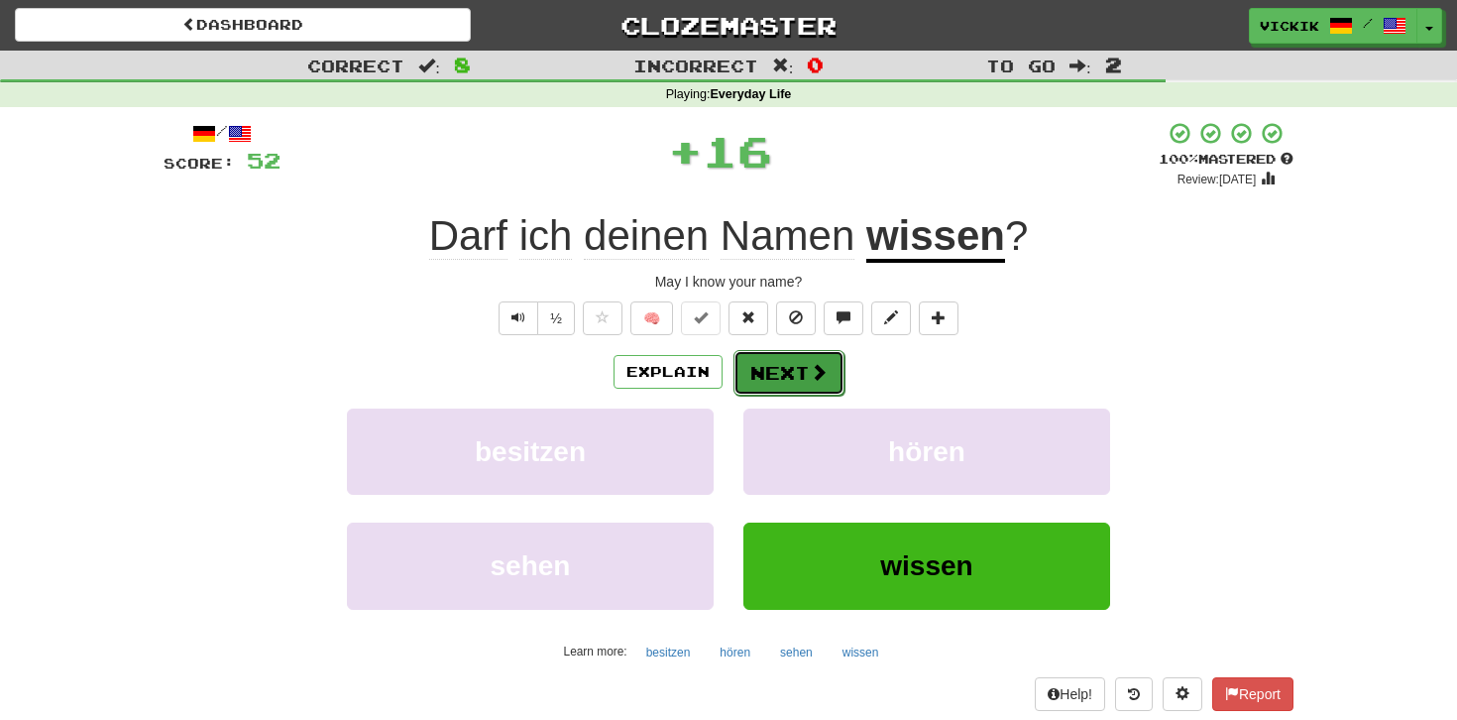
click at [788, 363] on button "Next" at bounding box center [789, 373] width 111 height 46
